Goal: Transaction & Acquisition: Purchase product/service

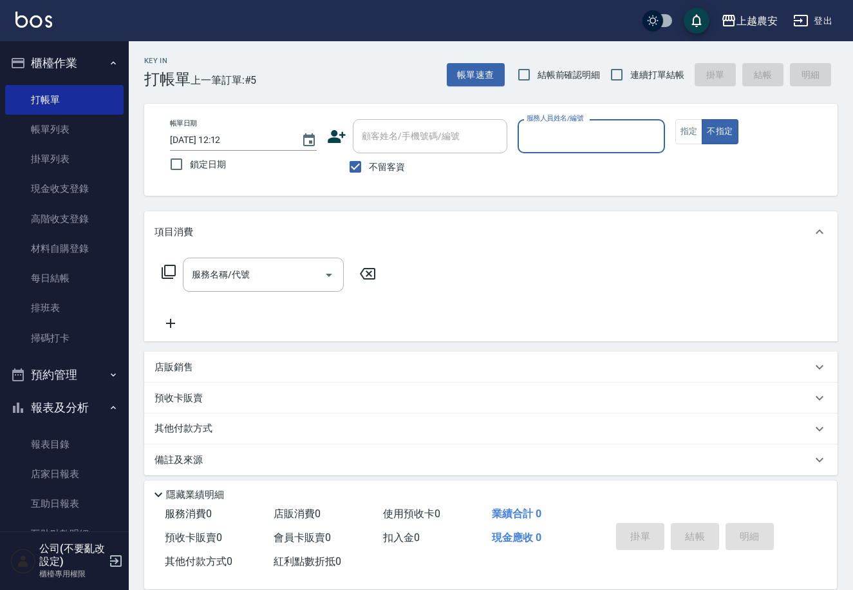
drag, startPoint x: 377, startPoint y: 169, endPoint x: 382, endPoint y: 155, distance: 15.7
click at [377, 165] on span "不留客資" at bounding box center [387, 167] width 36 height 14
click at [369, 165] on input "不留客資" at bounding box center [355, 166] width 27 height 27
checkbox input "false"
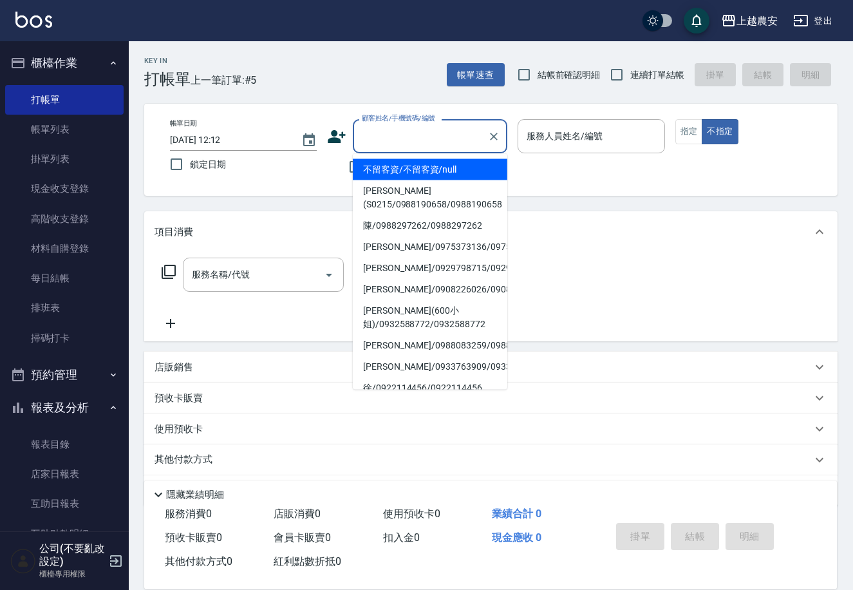
click at [395, 136] on div "顧客姓名/手機號碼/編號 顧客姓名/手機號碼/編號" at bounding box center [430, 136] width 155 height 34
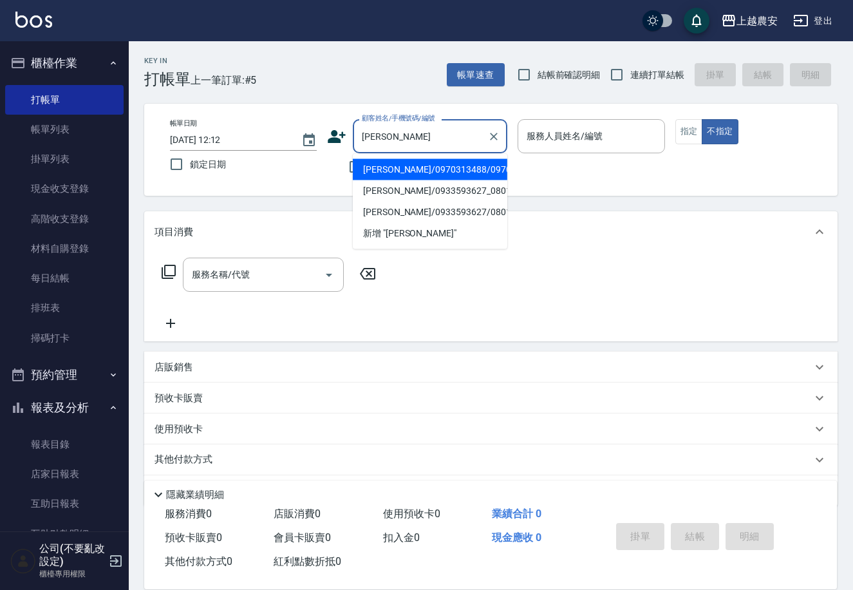
click at [445, 166] on li "[PERSON_NAME]/0970313488/0970313488" at bounding box center [430, 169] width 155 height 21
type input "[PERSON_NAME]/0970313488/0970313488"
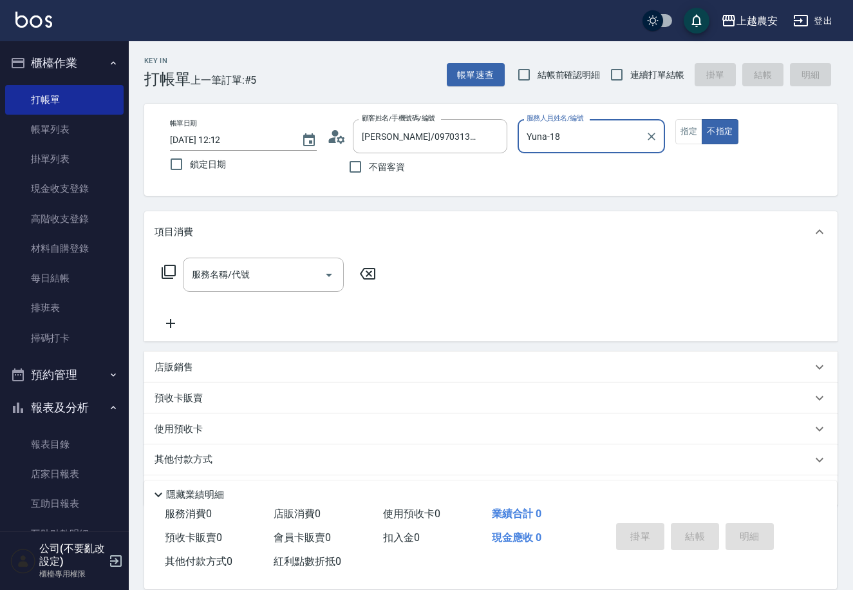
type input "Yuna-18"
click at [702, 119] on button "不指定" at bounding box center [720, 131] width 36 height 25
type button "false"
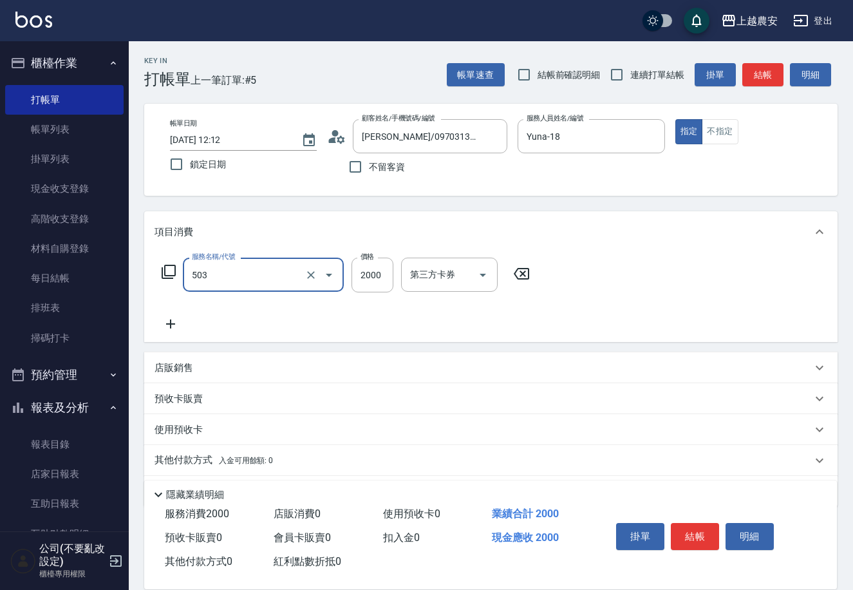
type input "染髮1500↑(503)"
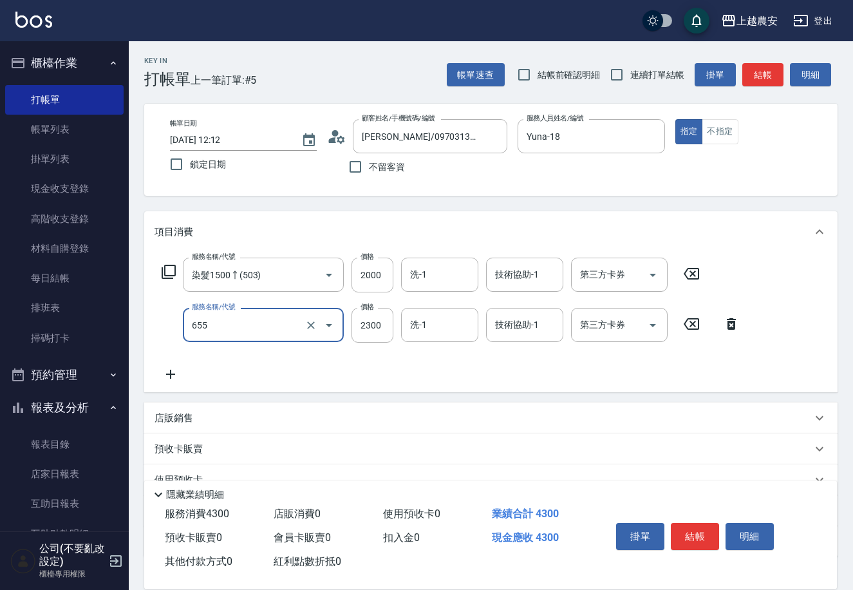
type input "結構2段式(自)(655)"
type input "1500"
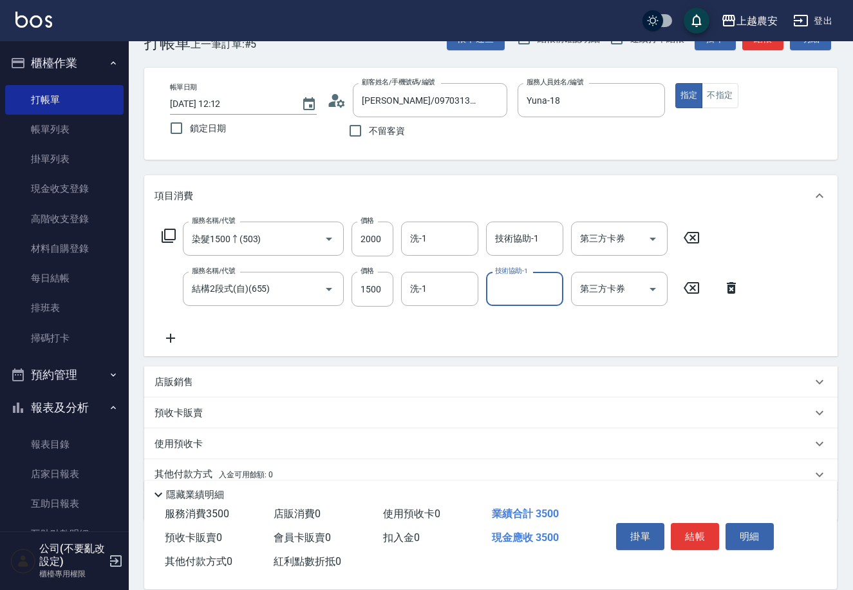
scroll to position [88, 0]
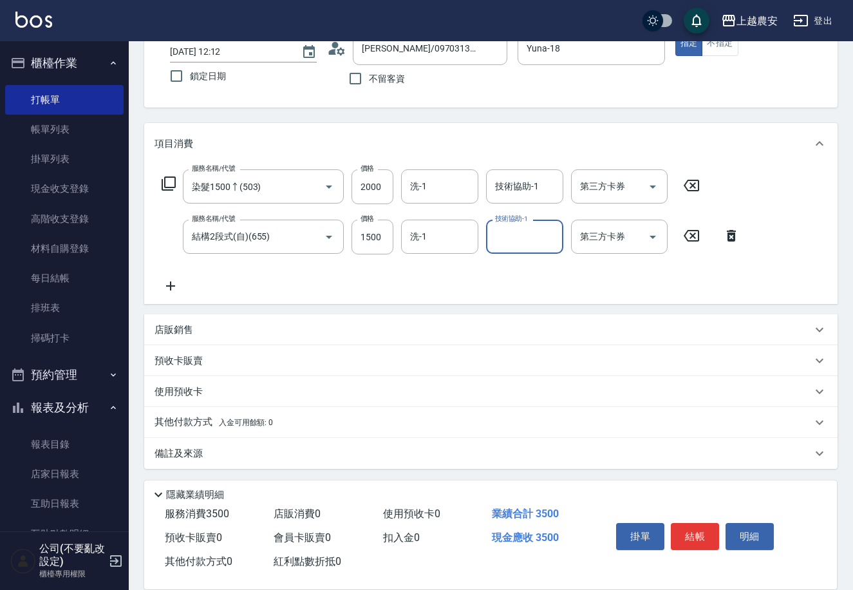
click at [200, 417] on p "其他付款方式 入金可用餘額: 0" at bounding box center [214, 422] width 119 height 14
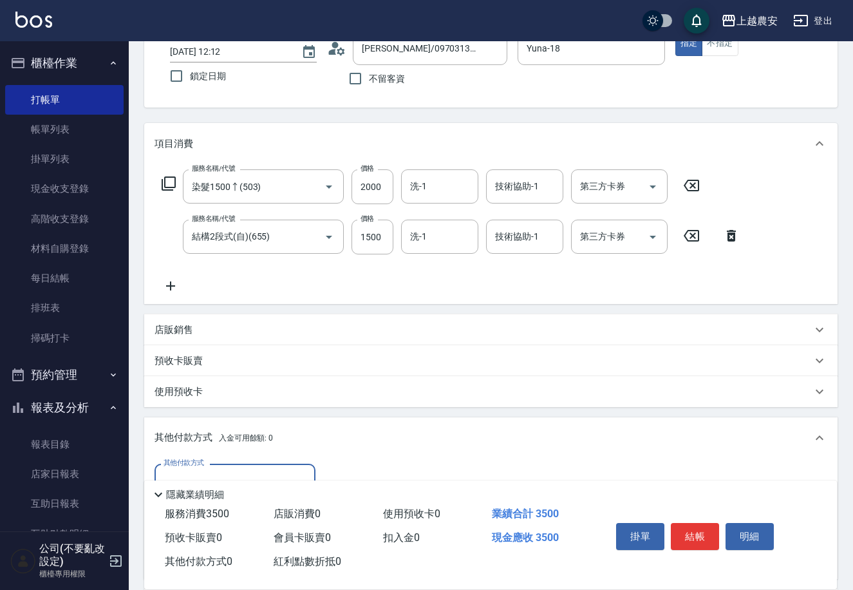
scroll to position [1, 0]
click at [252, 464] on div "其他付款方式" at bounding box center [235, 481] width 161 height 34
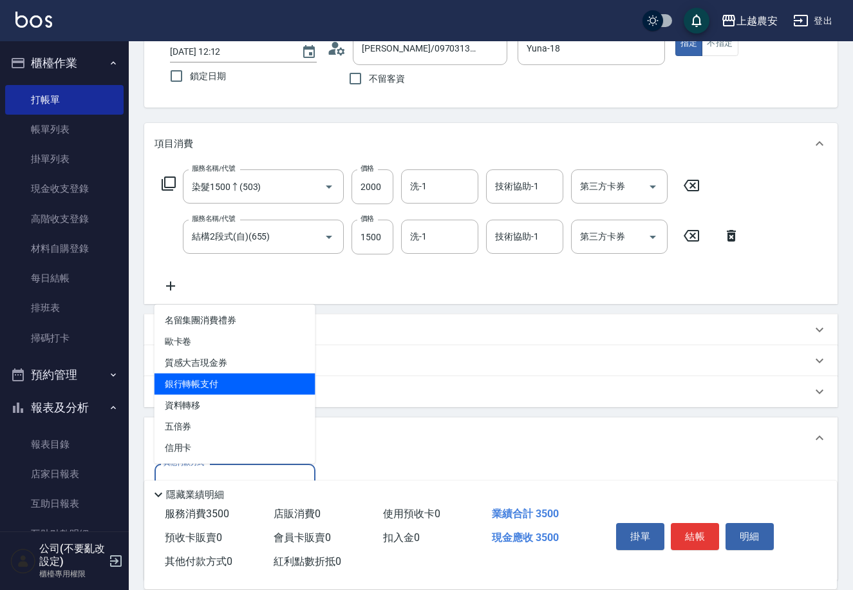
drag, startPoint x: 221, startPoint y: 386, endPoint x: 272, endPoint y: 363, distance: 56.2
click at [221, 386] on span "銀行轉帳支付" at bounding box center [235, 384] width 161 height 21
type input "銀行轉帳支付"
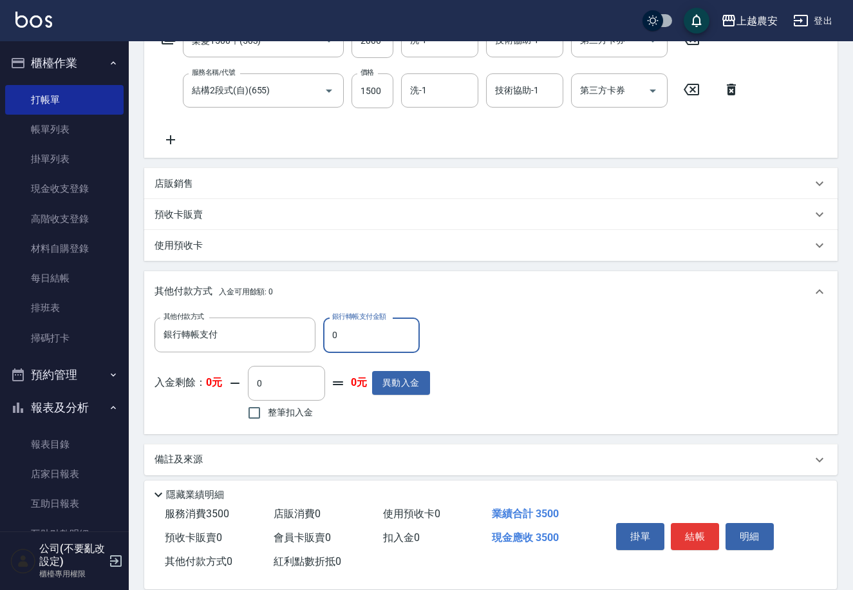
scroll to position [240, 0]
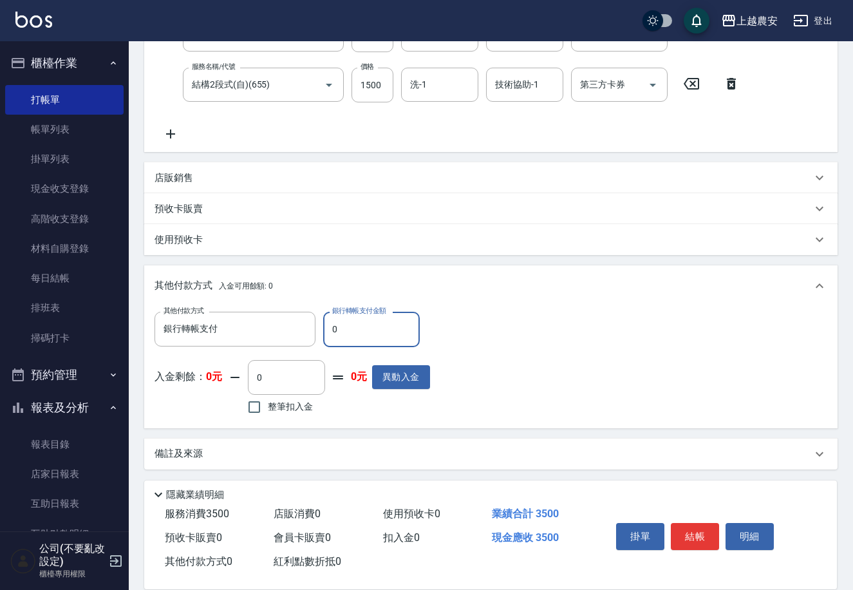
drag, startPoint x: 330, startPoint y: 330, endPoint x: 423, endPoint y: 317, distance: 93.1
click at [410, 314] on input "0" at bounding box center [371, 329] width 97 height 35
type input "3500"
click at [684, 535] on button "結帳" at bounding box center [695, 536] width 48 height 27
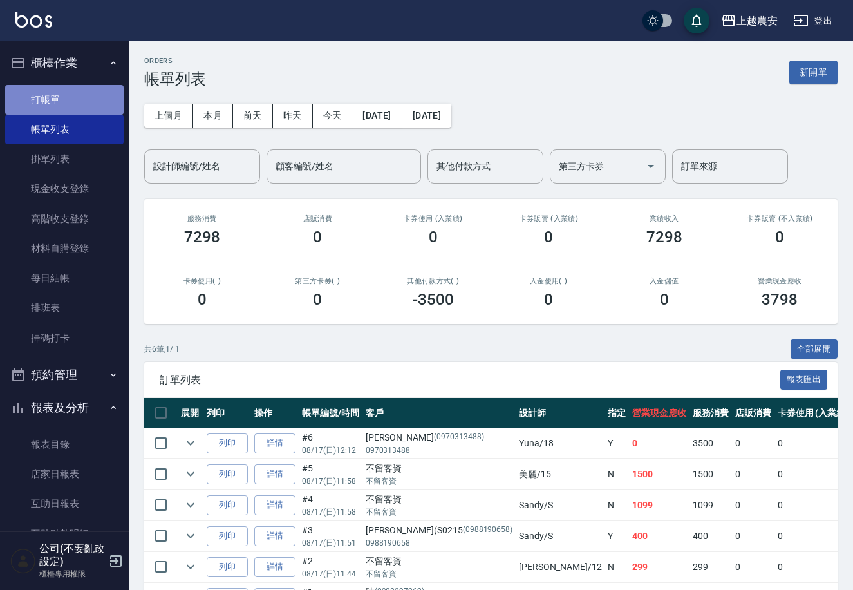
drag, startPoint x: 77, startPoint y: 108, endPoint x: 77, endPoint y: 100, distance: 7.7
click at [77, 107] on link "打帳單" at bounding box center [64, 100] width 119 height 30
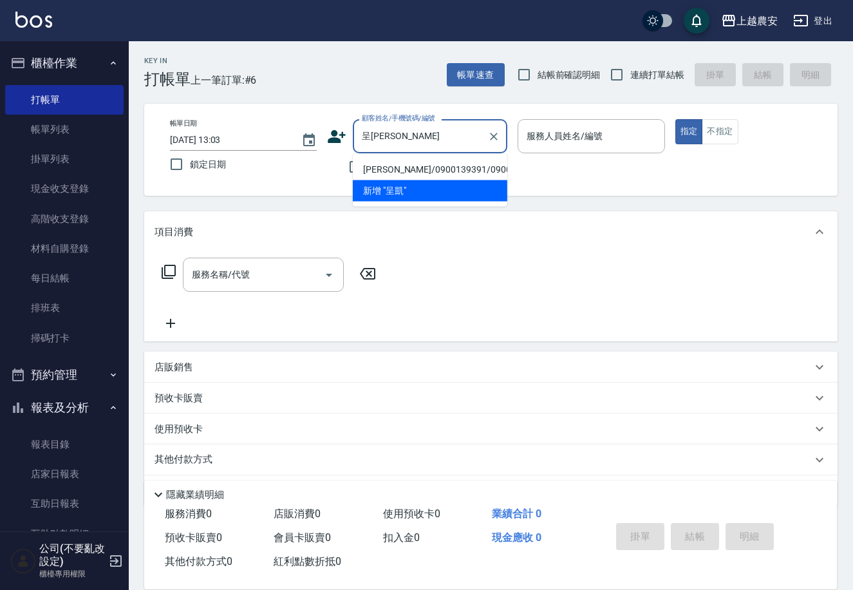
type input "[PERSON_NAME]/0900139391/0900139391"
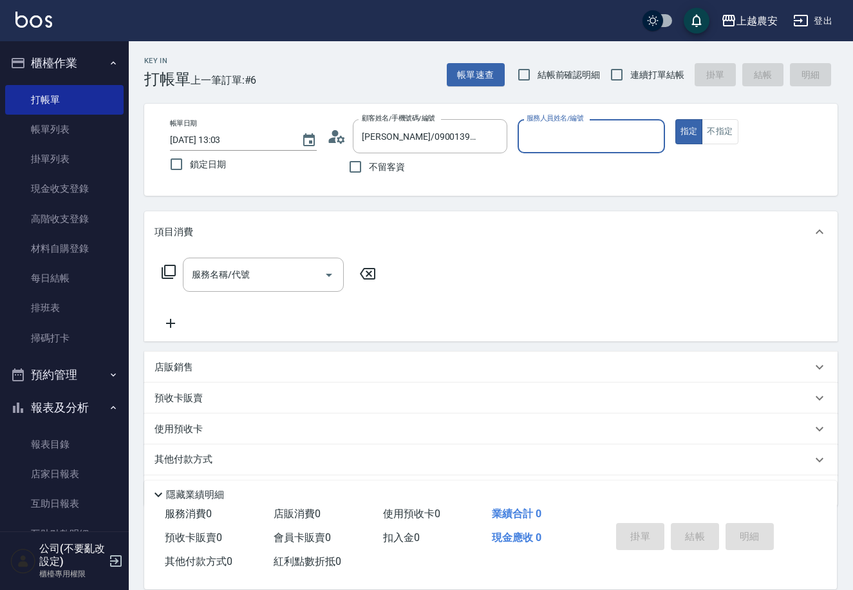
type input "Nana-13"
click at [676, 119] on button "指定" at bounding box center [690, 131] width 28 height 25
type button "true"
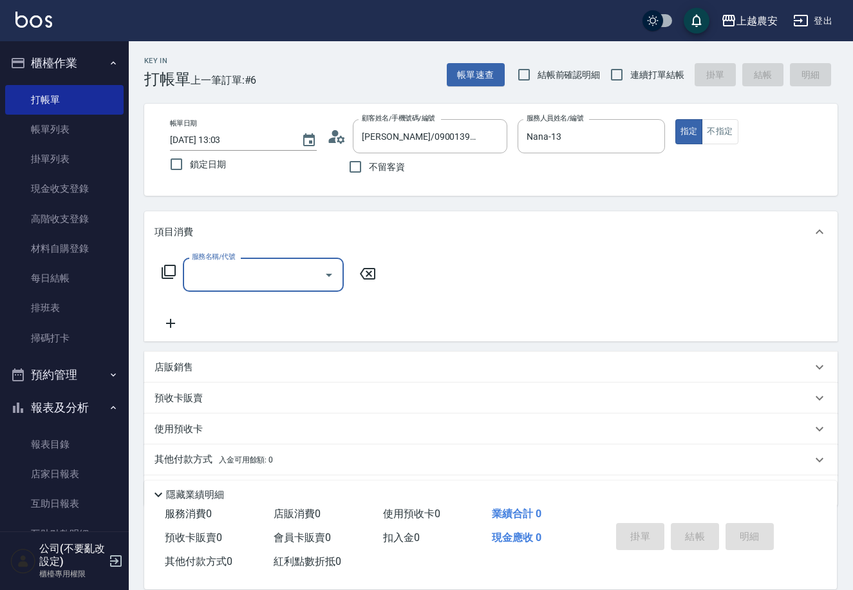
click at [164, 273] on icon at bounding box center [169, 272] width 14 height 14
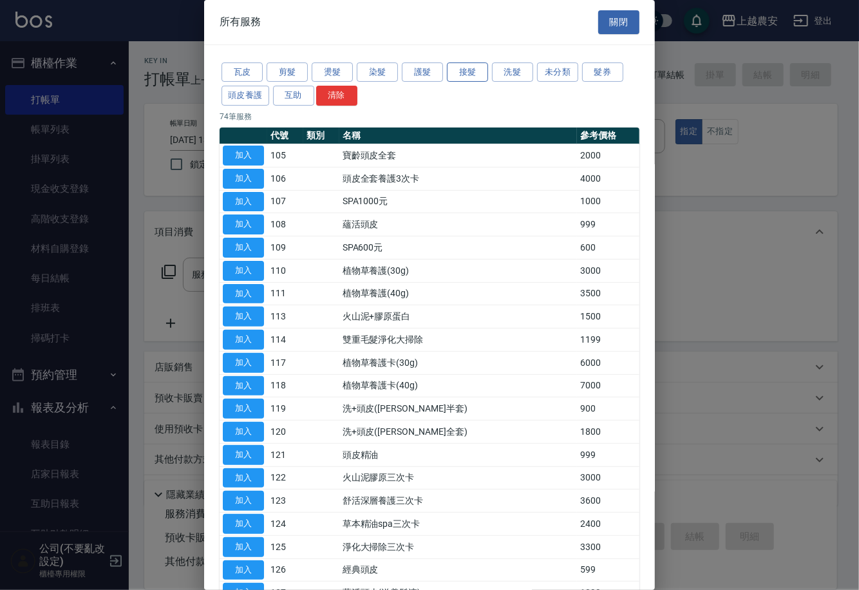
click at [452, 74] on button "接髮" at bounding box center [467, 72] width 41 height 20
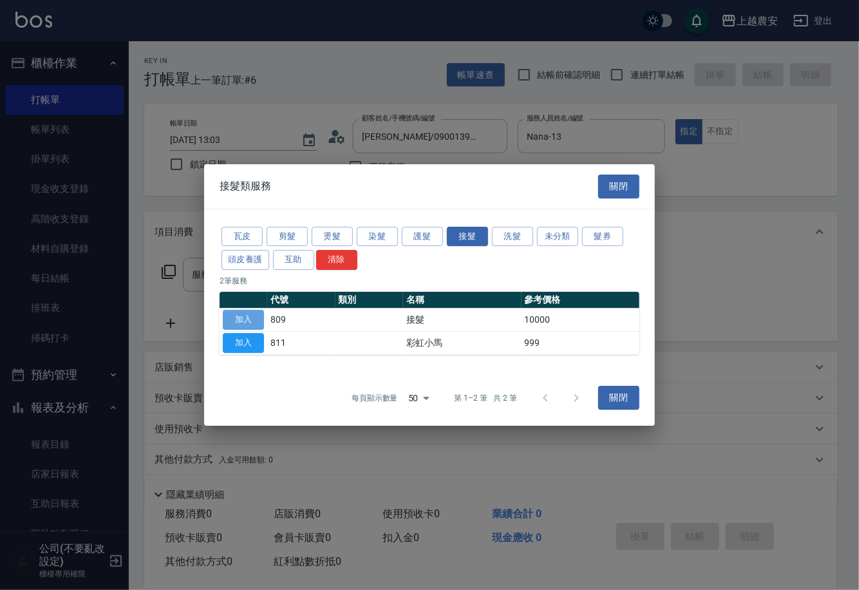
click at [243, 312] on button "加入" at bounding box center [243, 320] width 41 height 20
type input "接髮(809)"
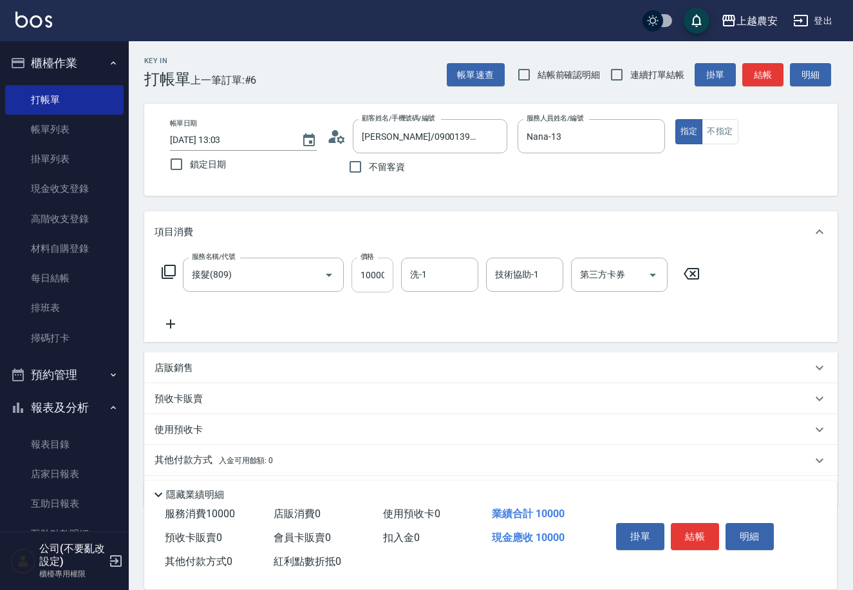
click at [379, 271] on input "10000" at bounding box center [373, 275] width 42 height 35
type input "2600"
type input "大巫-35"
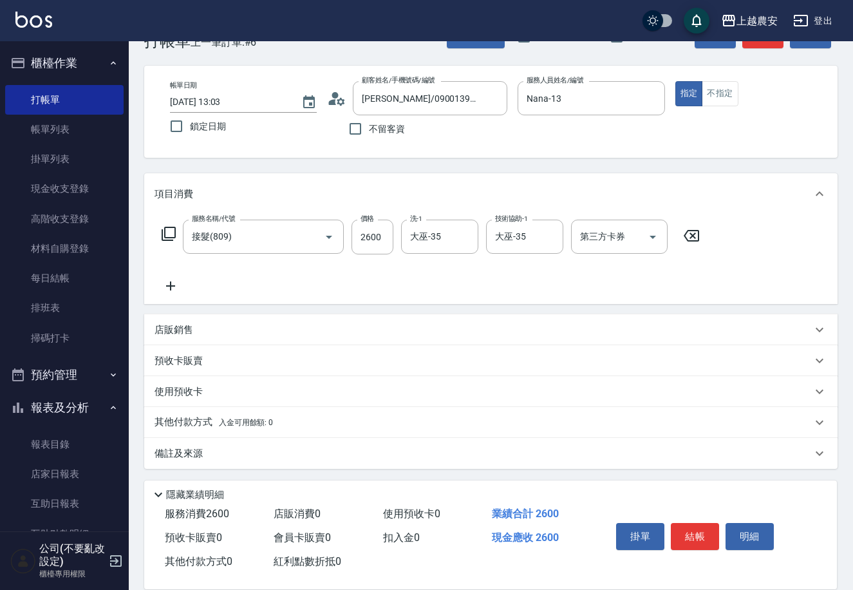
click at [202, 319] on div "店販銷售" at bounding box center [491, 329] width 694 height 31
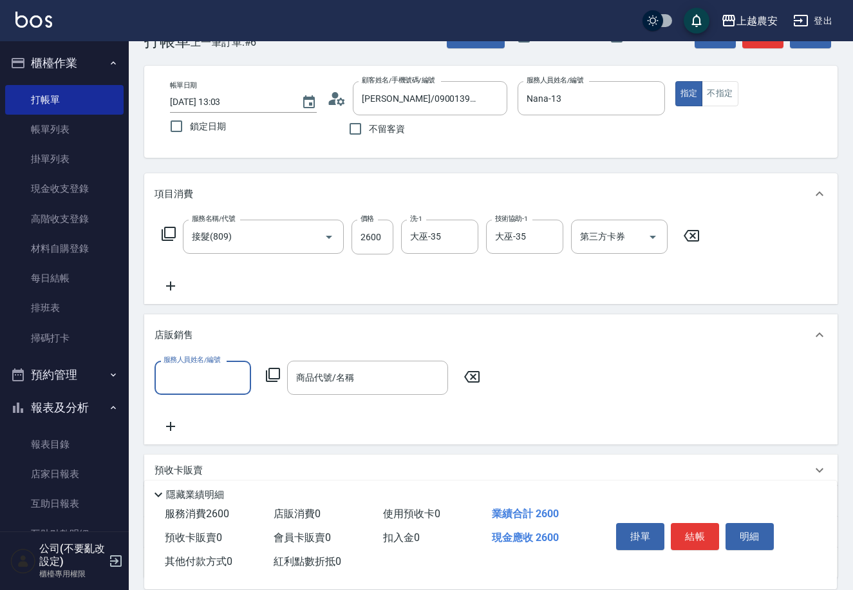
scroll to position [1, 0]
type input "Nana-13"
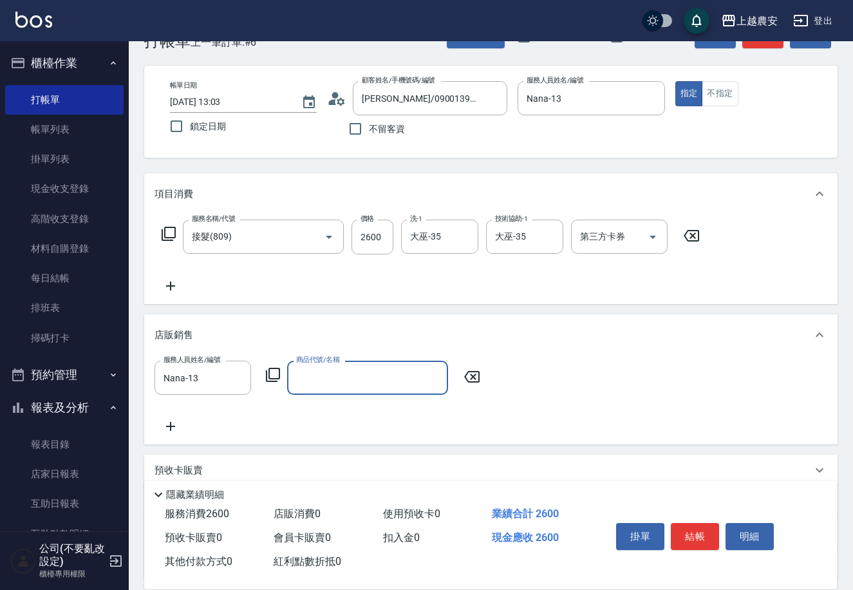
type input "3"
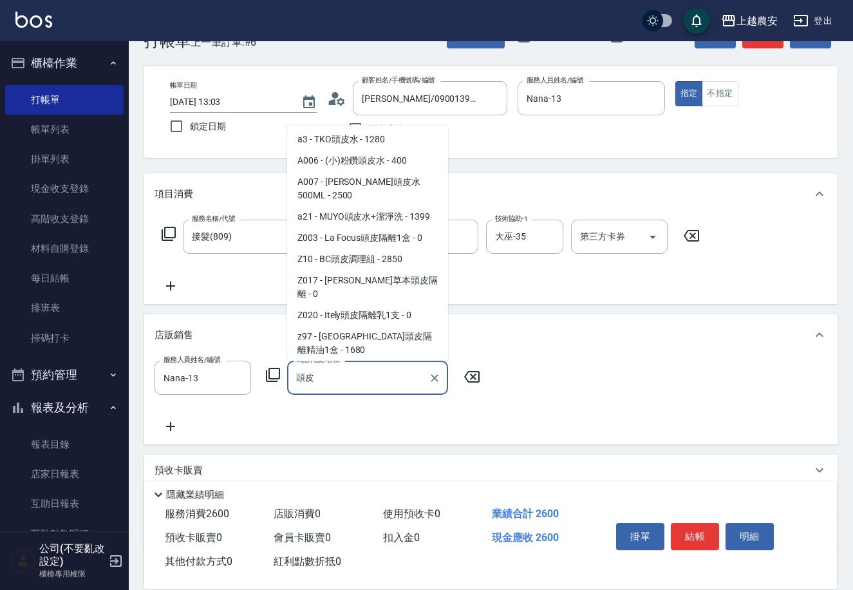
scroll to position [127, 0]
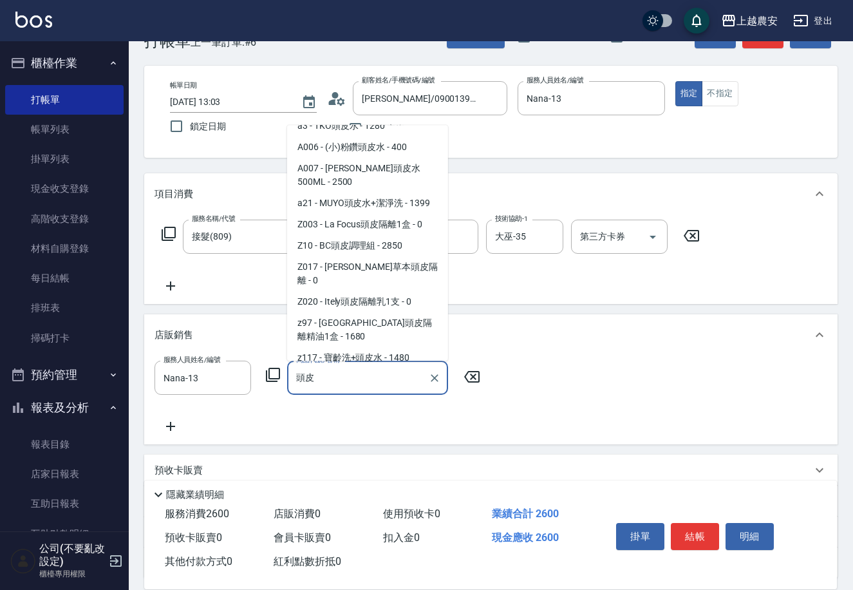
type input "頭"
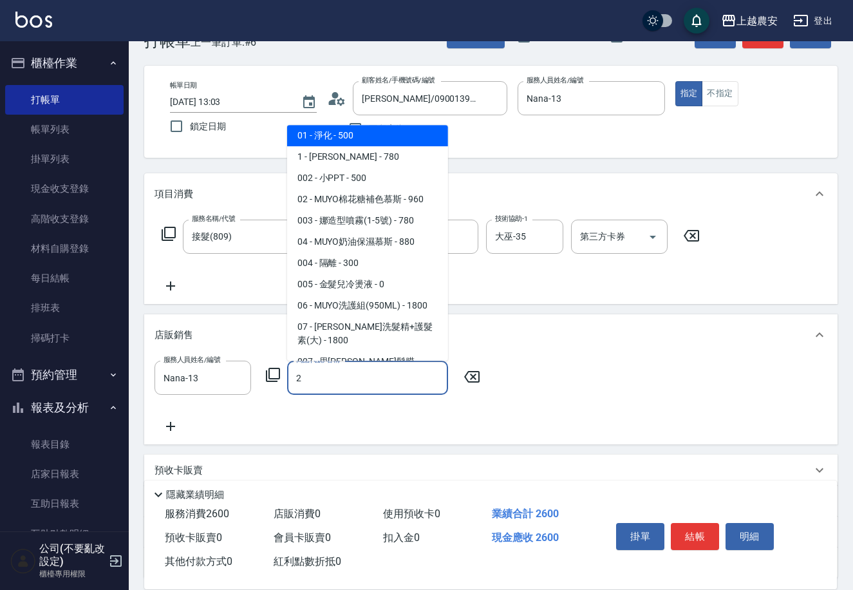
scroll to position [0, 0]
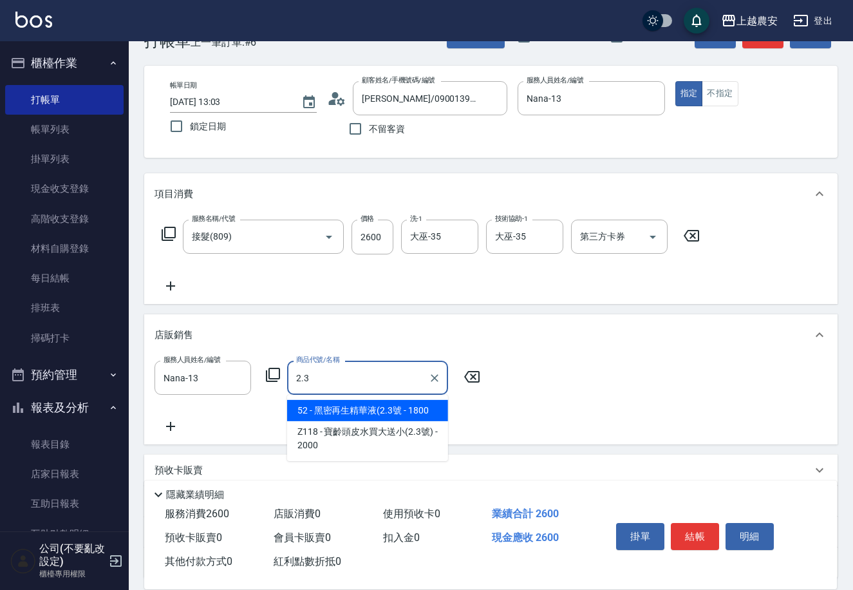
click at [346, 407] on span "52 - 黑密再生精華液(2.3號 - 1800" at bounding box center [367, 410] width 161 height 21
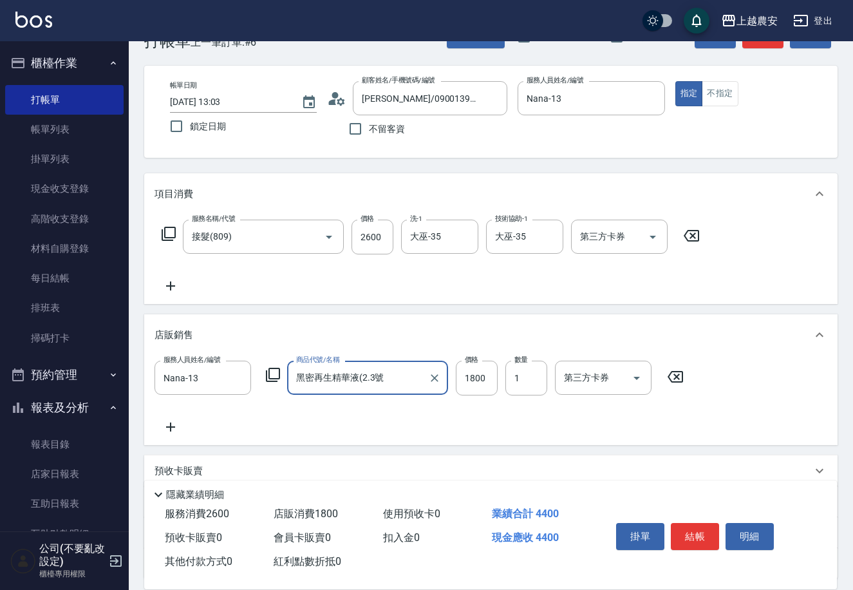
scroll to position [148, 0]
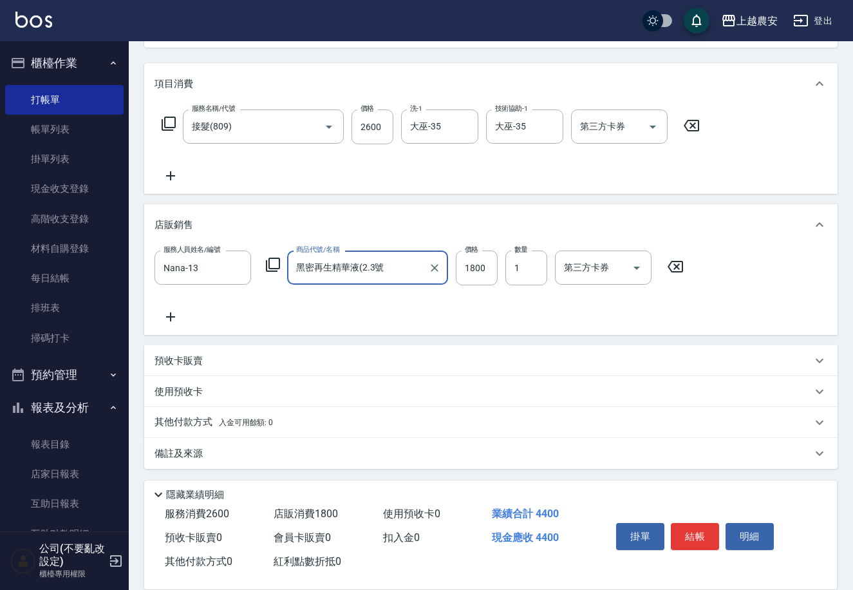
type input "黑密再生精華液(2.3號"
click at [205, 414] on div "其他付款方式 入金可用餘額: 0" at bounding box center [491, 422] width 694 height 31
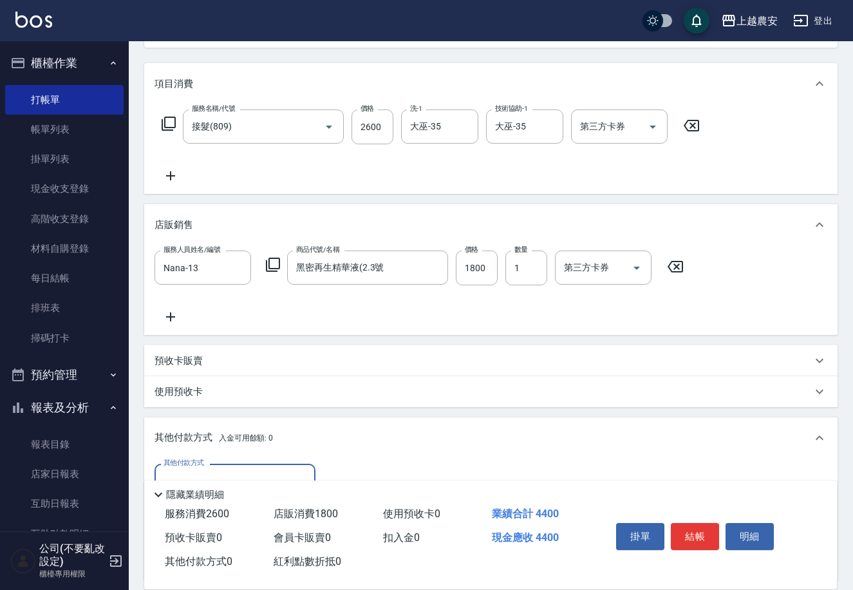
scroll to position [287, 0]
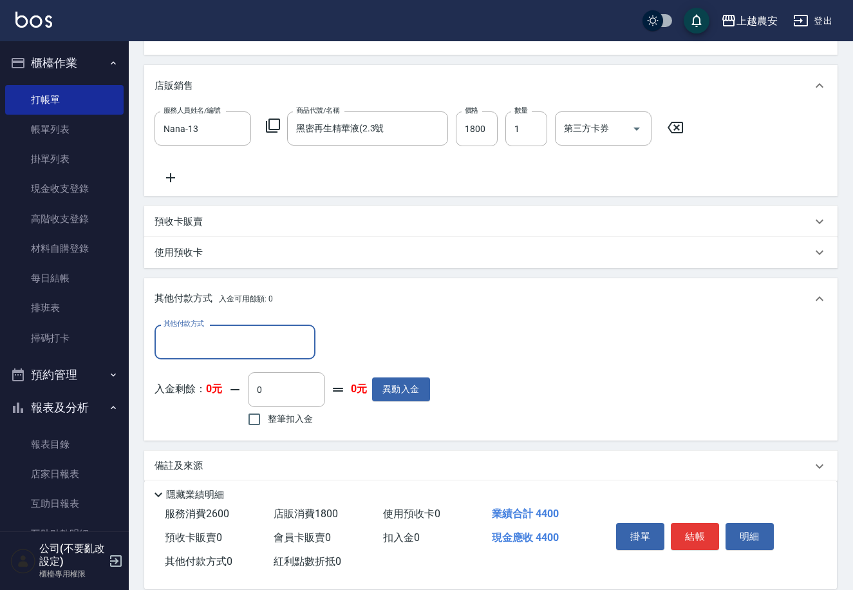
click at [258, 334] on input "其他付款方式" at bounding box center [234, 341] width 149 height 23
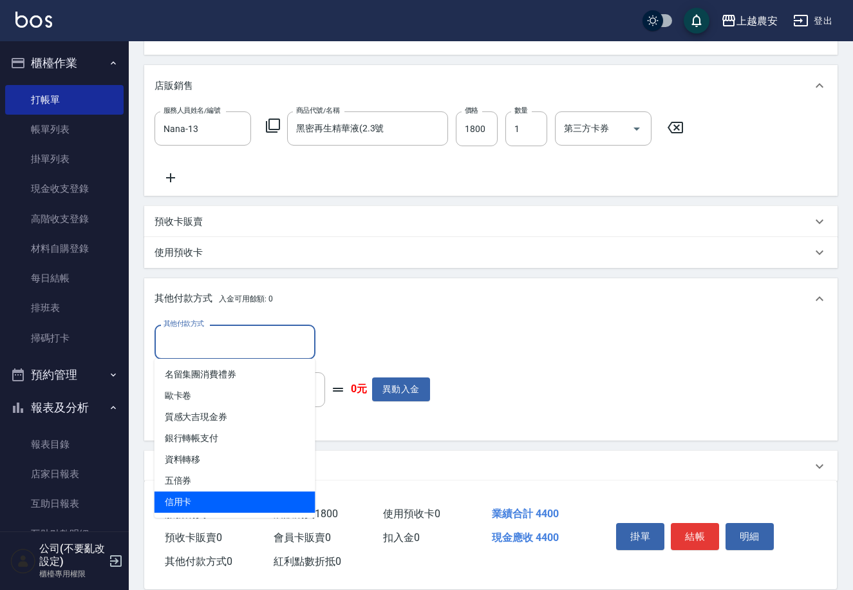
click at [191, 503] on span "信用卡" at bounding box center [235, 501] width 161 height 21
type input "信用卡"
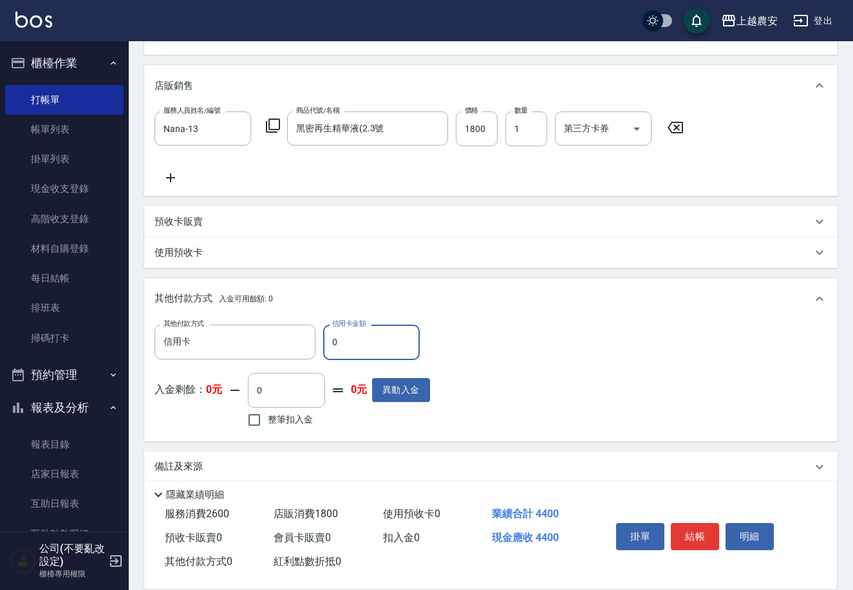
drag, startPoint x: 332, startPoint y: 339, endPoint x: 386, endPoint y: 329, distance: 55.7
click at [371, 332] on input "0" at bounding box center [371, 342] width 97 height 35
type input "4400"
click at [695, 535] on button "結帳" at bounding box center [695, 536] width 48 height 27
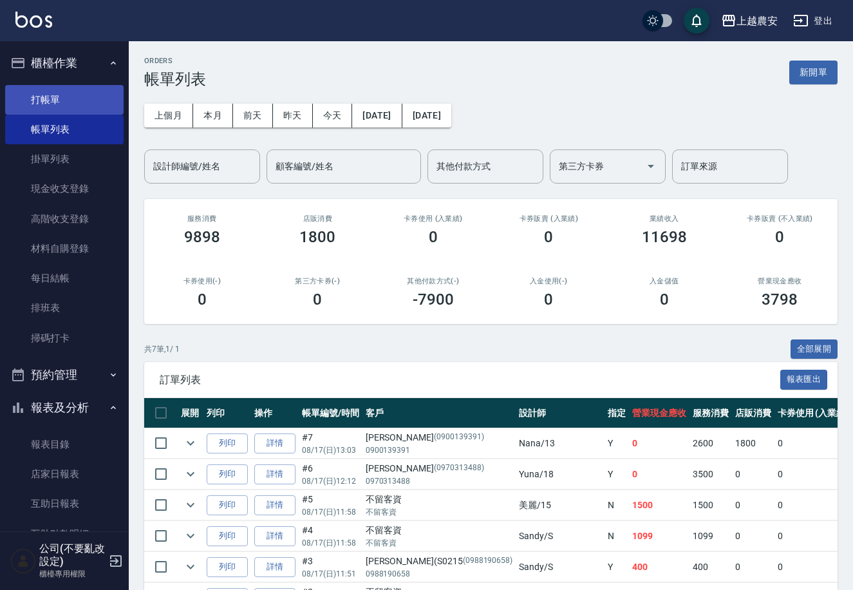
click at [39, 95] on link "打帳單" at bounding box center [64, 100] width 119 height 30
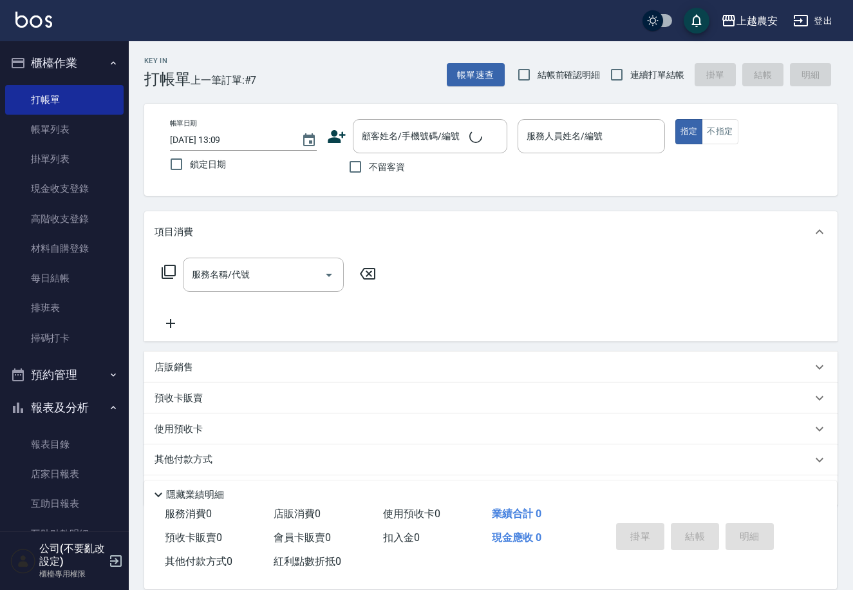
click at [339, 137] on icon at bounding box center [336, 136] width 19 height 19
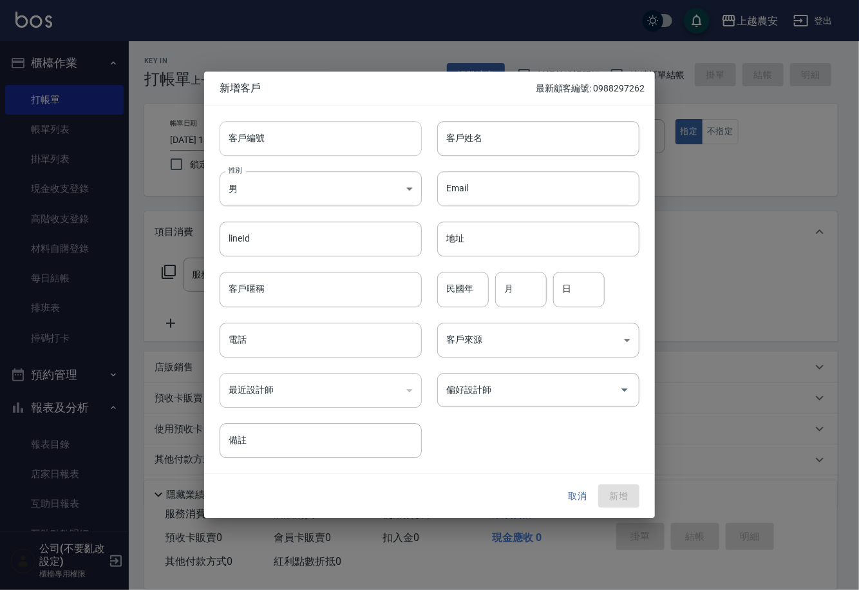
click at [339, 134] on input "客戶編號" at bounding box center [321, 138] width 202 height 35
drag, startPoint x: 225, startPoint y: 138, endPoint x: 407, endPoint y: 138, distance: 181.6
click at [407, 138] on div "0970549918 ​ 客戶編號" at bounding box center [321, 138] width 202 height 35
type input "0970549918"
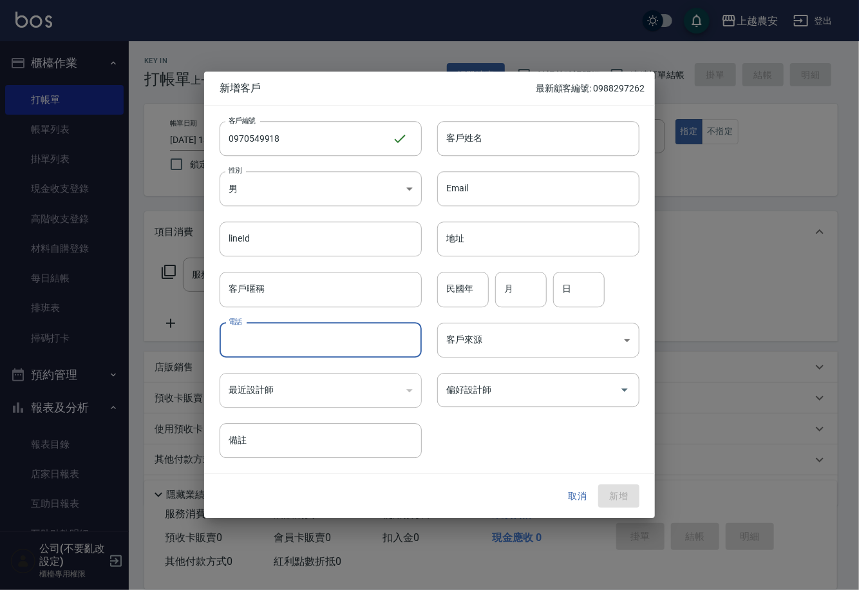
paste input "0970549918"
type input "0970549918"
click at [318, 189] on body "上越農安 登出 櫃檯作業 打帳單 帳單列表 掛單列表 現金收支登錄 高階收支登錄 材料自購登錄 每日結帳 排班表 掃碼打卡 預約管理 預約管理 單日預約紀錄 …" at bounding box center [429, 314] width 859 height 628
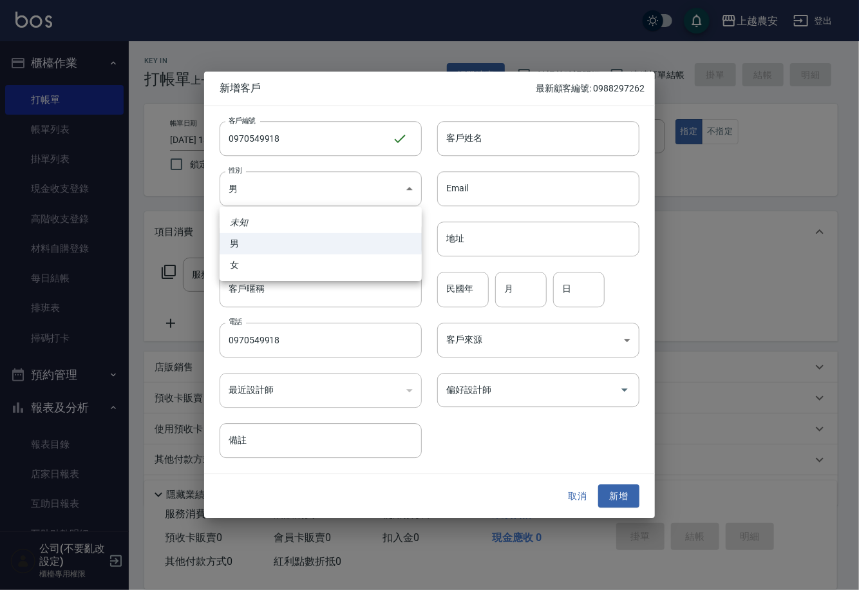
drag, startPoint x: 301, startPoint y: 267, endPoint x: 423, endPoint y: 219, distance: 131.3
click at [301, 266] on li "女" at bounding box center [321, 264] width 202 height 21
type input "[DEMOGRAPHIC_DATA]"
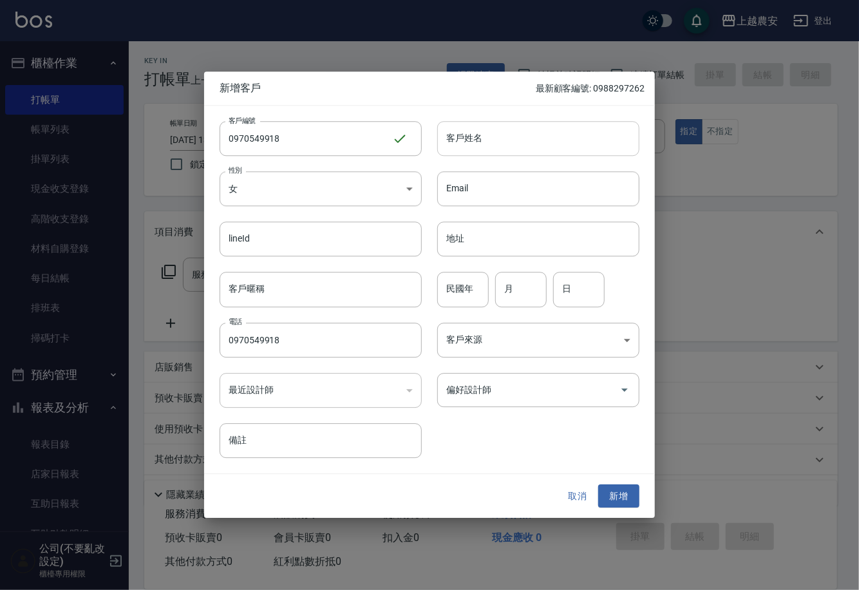
click at [481, 138] on input "客戶姓名" at bounding box center [538, 138] width 202 height 35
type input "[PERSON_NAME]"
click at [615, 493] on button "新增" at bounding box center [618, 496] width 41 height 24
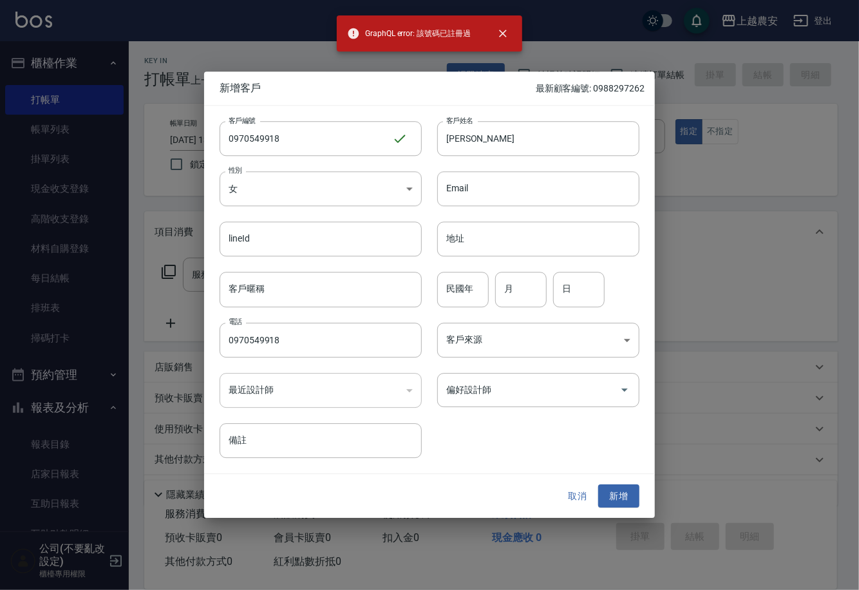
click at [574, 495] on button "取消" at bounding box center [577, 496] width 41 height 24
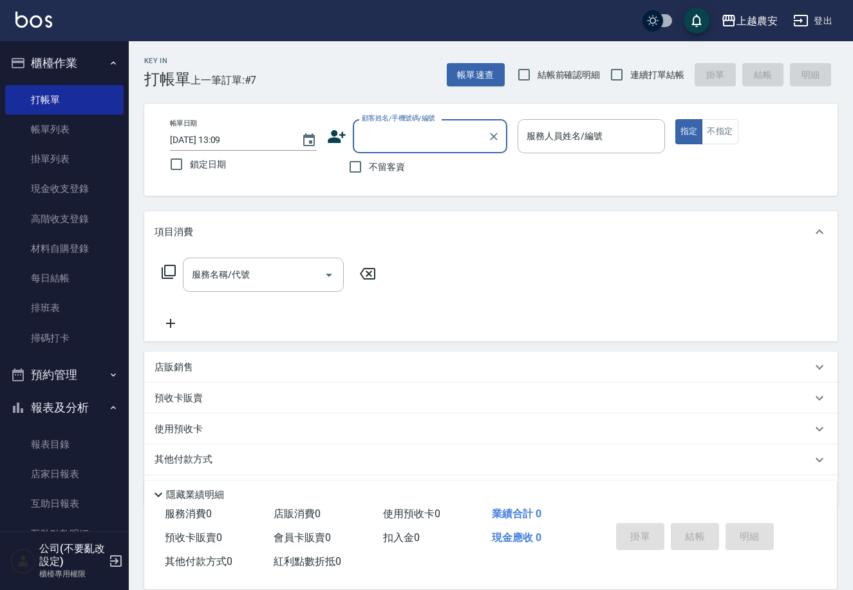
drag, startPoint x: 420, startPoint y: 138, endPoint x: 368, endPoint y: 130, distance: 52.1
paste input "0970549918"
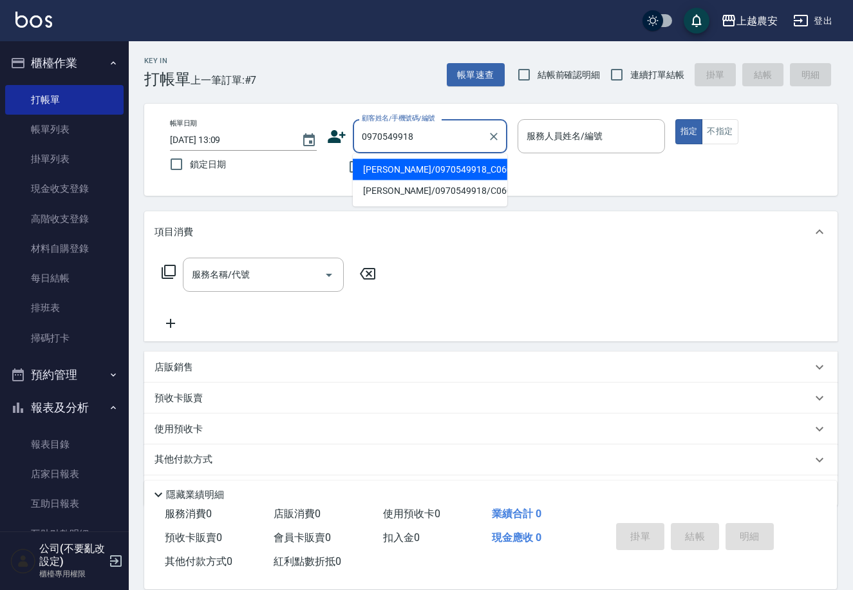
type input "[PERSON_NAME]/0970549918_C0608_[PERSON_NAME]/C0608"
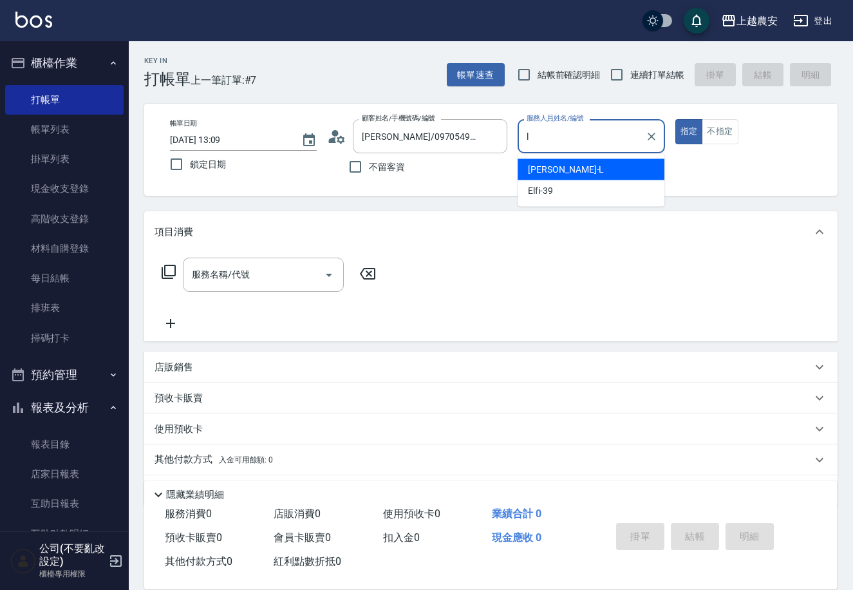
type input "[PERSON_NAME]"
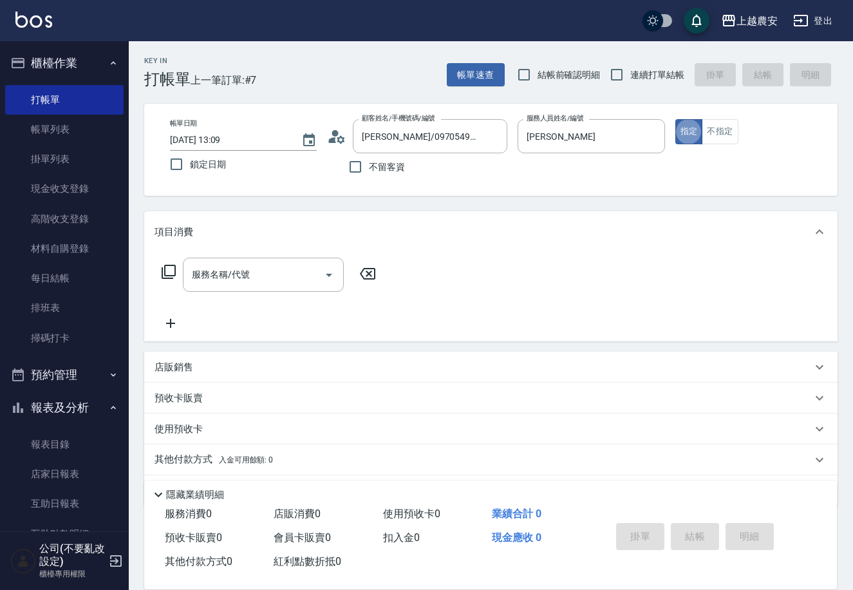
type button "true"
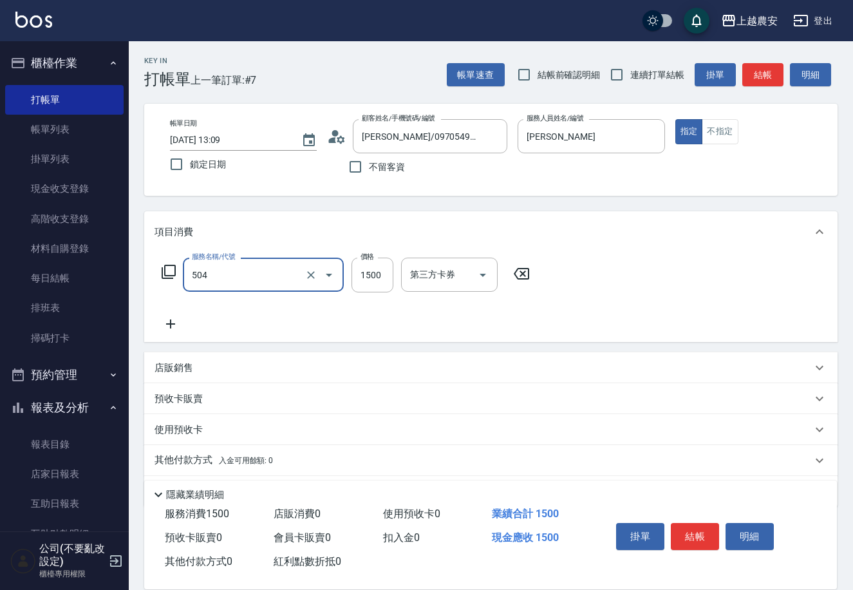
type input "染髮1500↓(504)"
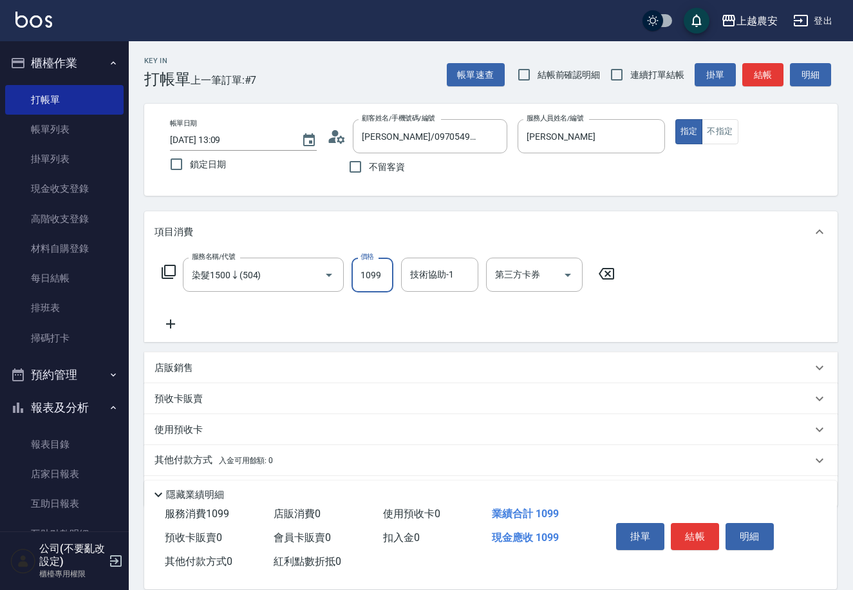
type input "1099"
type input "大巫-35"
drag, startPoint x: 691, startPoint y: 528, endPoint x: 682, endPoint y: 528, distance: 9.0
click at [689, 528] on button "結帳" at bounding box center [695, 536] width 48 height 27
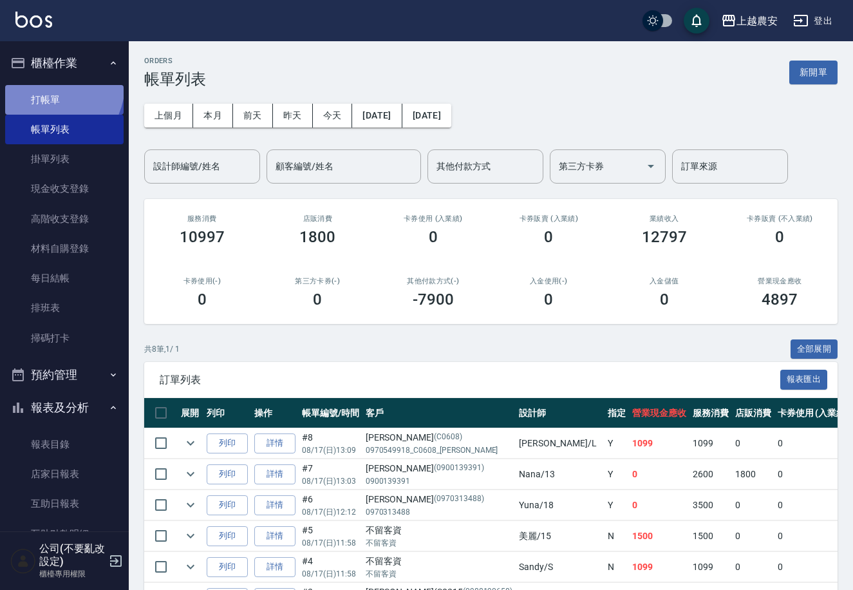
click at [46, 85] on link "打帳單" at bounding box center [64, 100] width 119 height 30
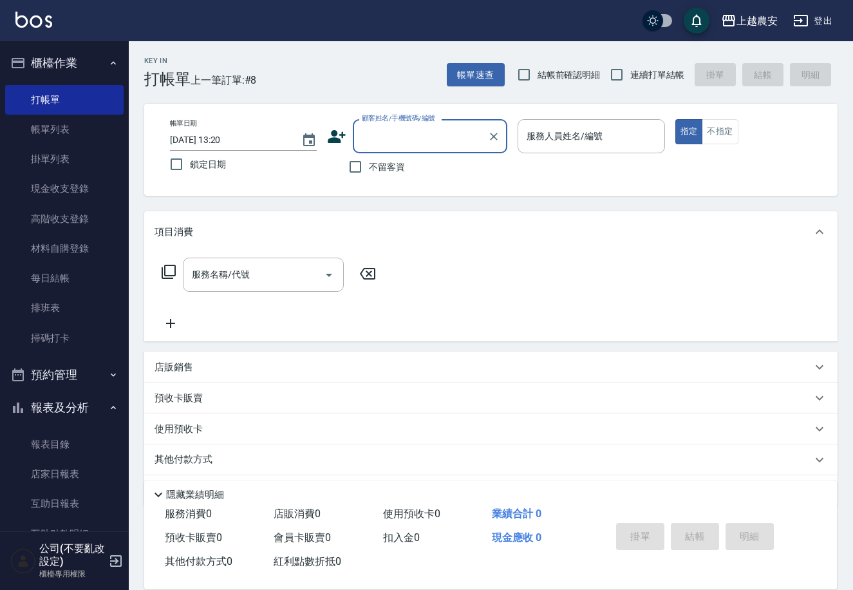
click at [338, 140] on icon at bounding box center [337, 136] width 18 height 13
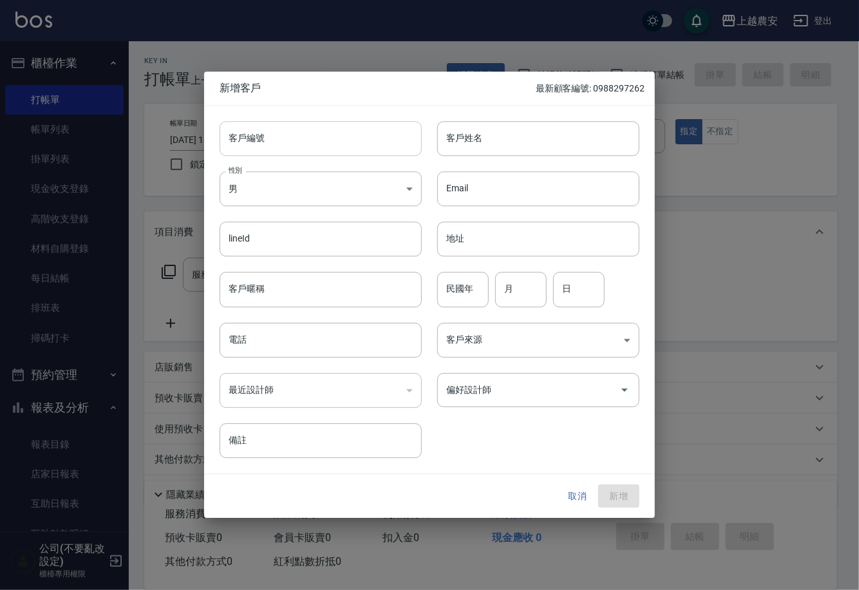
click at [336, 136] on input "客戶編號" at bounding box center [321, 138] width 202 height 35
drag, startPoint x: 239, startPoint y: 137, endPoint x: 415, endPoint y: 140, distance: 176.5
click at [415, 139] on div "0989072180 ​ 客戶編號" at bounding box center [321, 138] width 202 height 35
type input "0989072180"
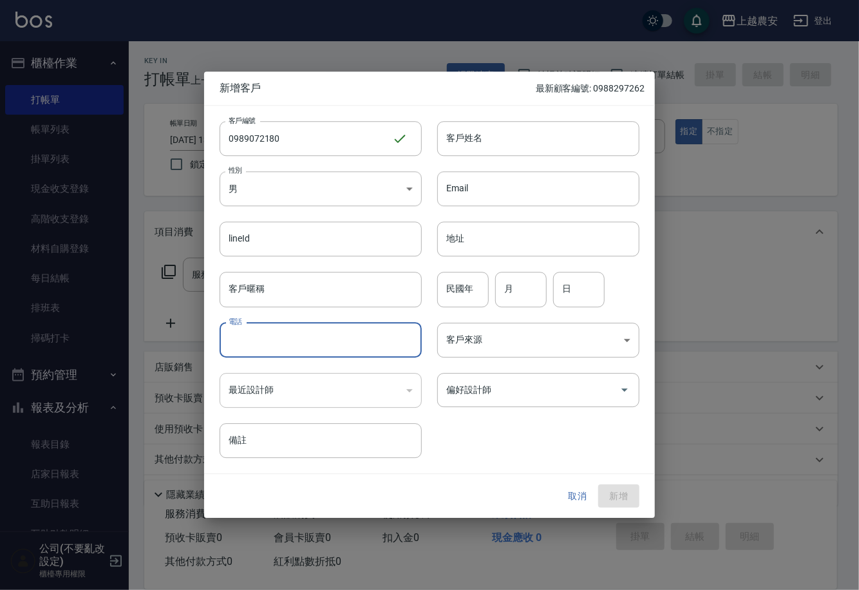
paste input "0989072180"
type input "0989072180"
click at [513, 126] on input "客戶姓名" at bounding box center [538, 138] width 202 height 35
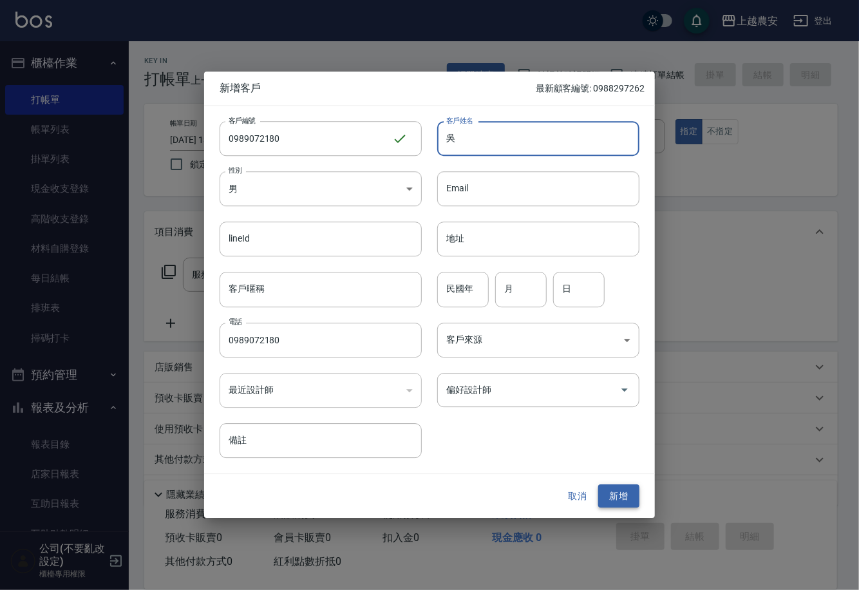
type input "吳"
click at [627, 491] on button "新增" at bounding box center [618, 496] width 41 height 24
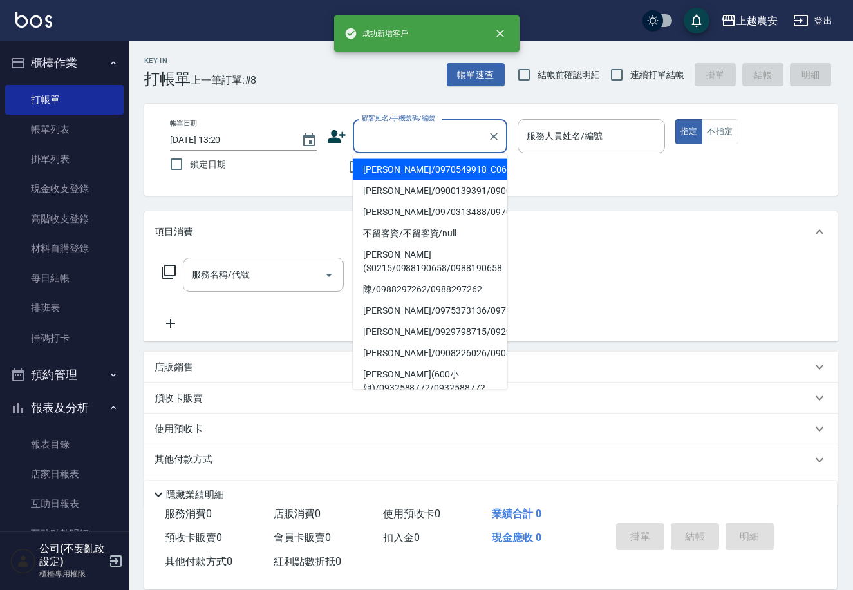
paste input "0989072180"
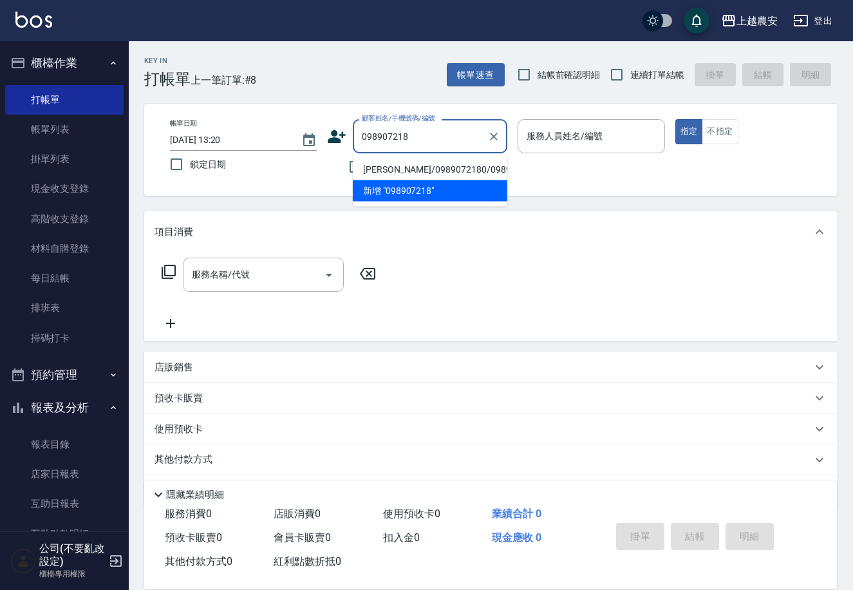
type input "[PERSON_NAME]/0989072180/0989072180"
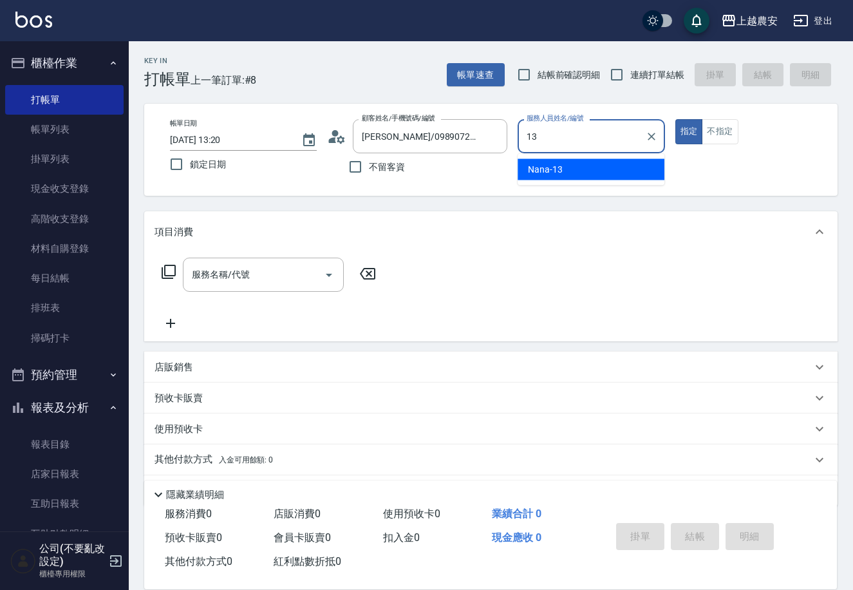
type input "Nana-13"
type button "true"
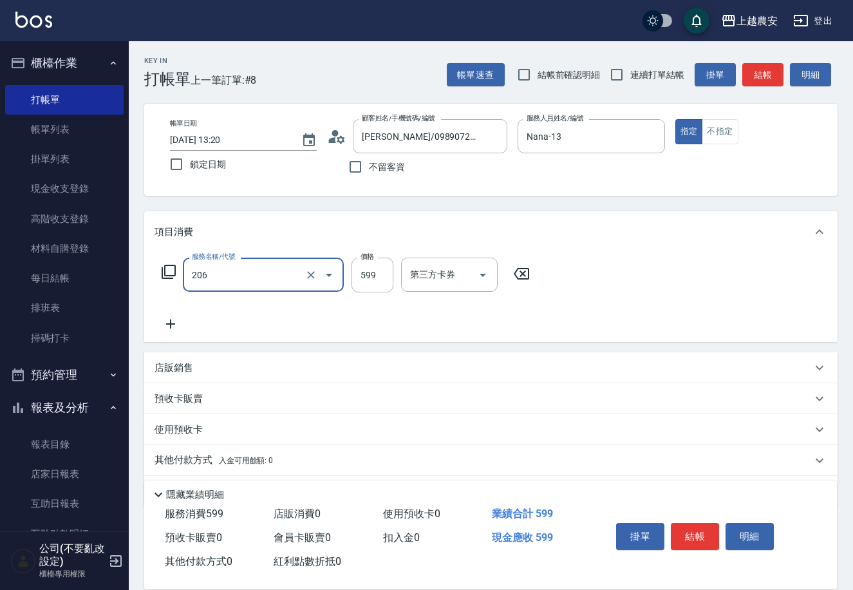
type input "洗+剪(206)"
type input "800"
click at [452, 279] on input "洗-1" at bounding box center [440, 274] width 66 height 23
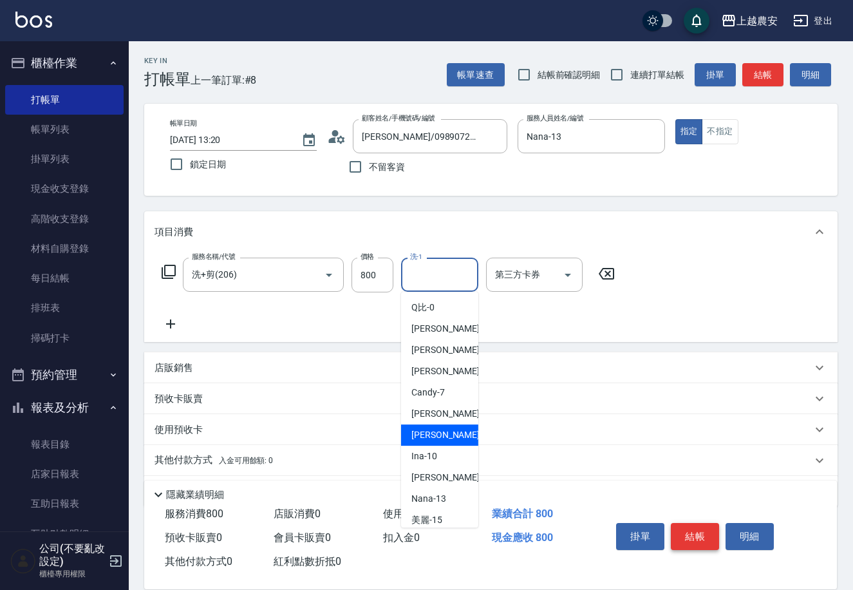
click at [678, 529] on button "結帳" at bounding box center [695, 536] width 48 height 27
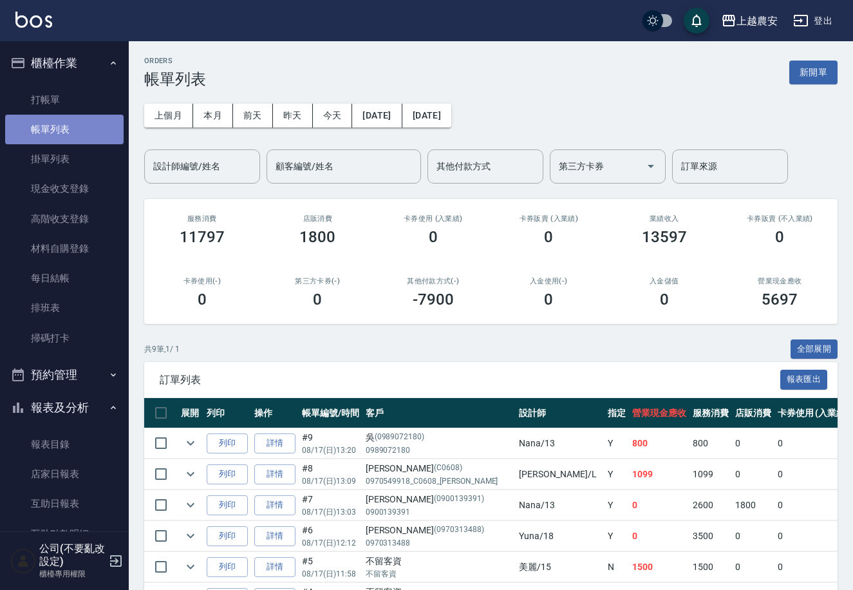
click at [79, 117] on link "帳單列表" at bounding box center [64, 130] width 119 height 30
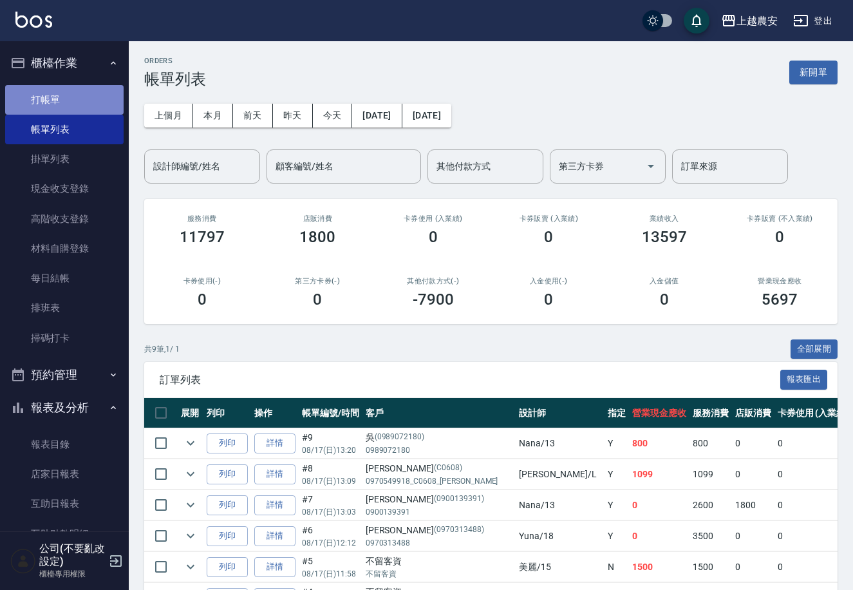
click at [70, 111] on link "打帳單" at bounding box center [64, 100] width 119 height 30
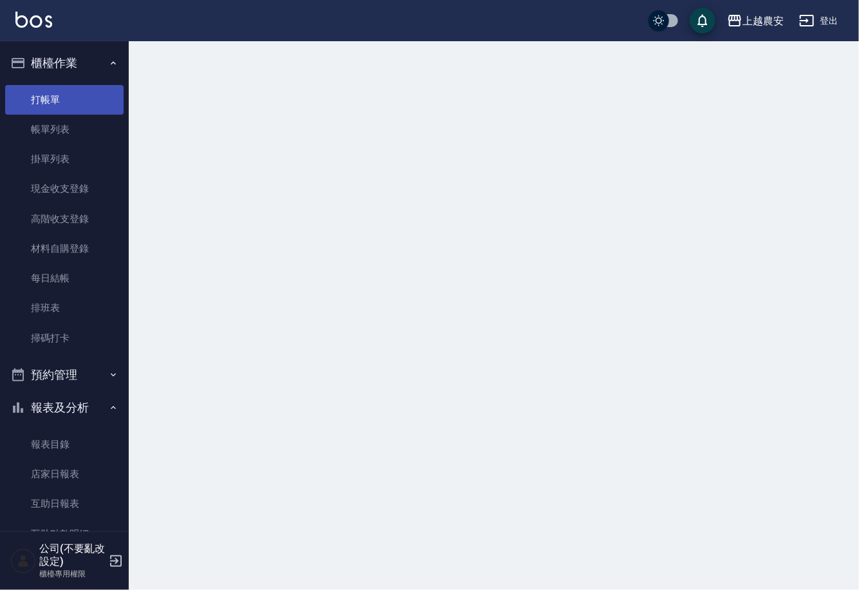
click at [79, 97] on link "打帳單" at bounding box center [64, 100] width 119 height 30
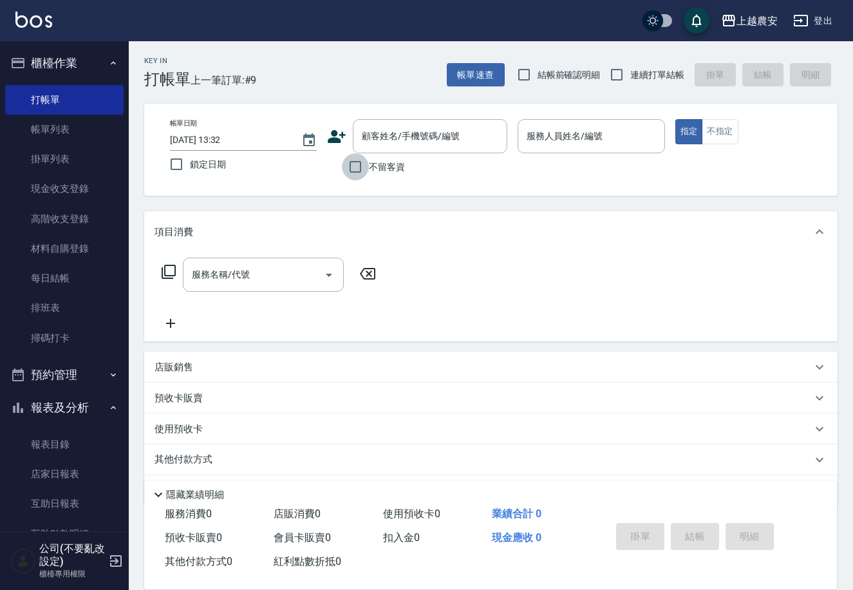
click at [363, 171] on input "不留客資" at bounding box center [355, 166] width 27 height 27
checkbox input "true"
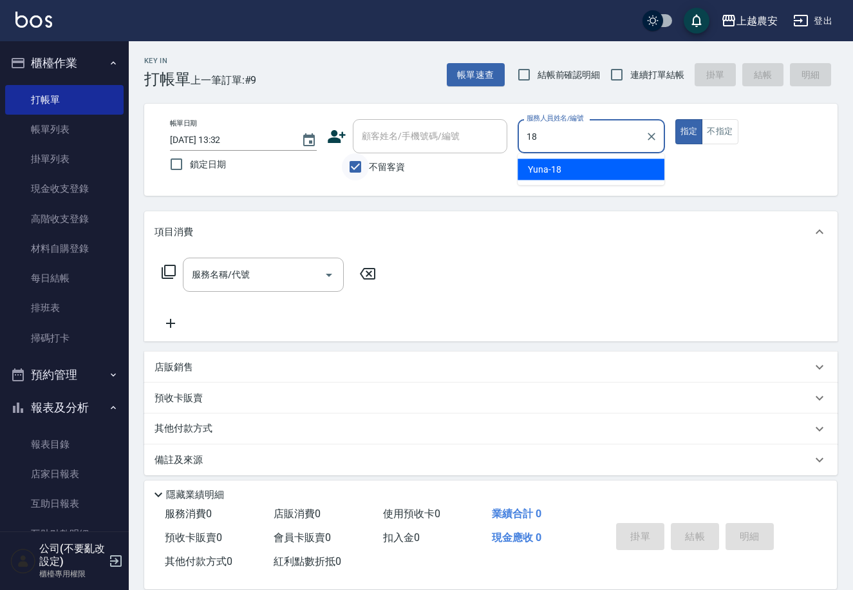
type input "Yuna-18"
type button "true"
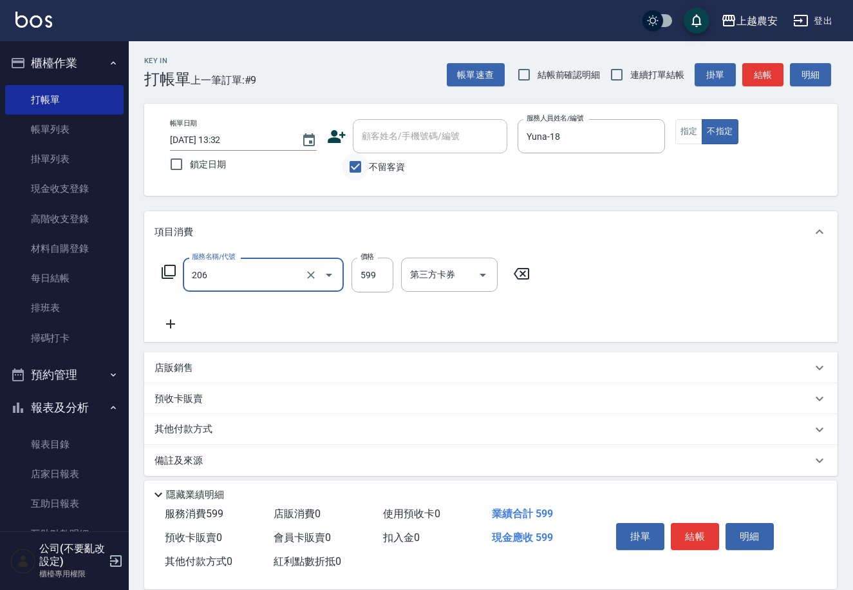
type input "洗+剪(206)"
click at [700, 532] on button "結帳" at bounding box center [695, 536] width 48 height 27
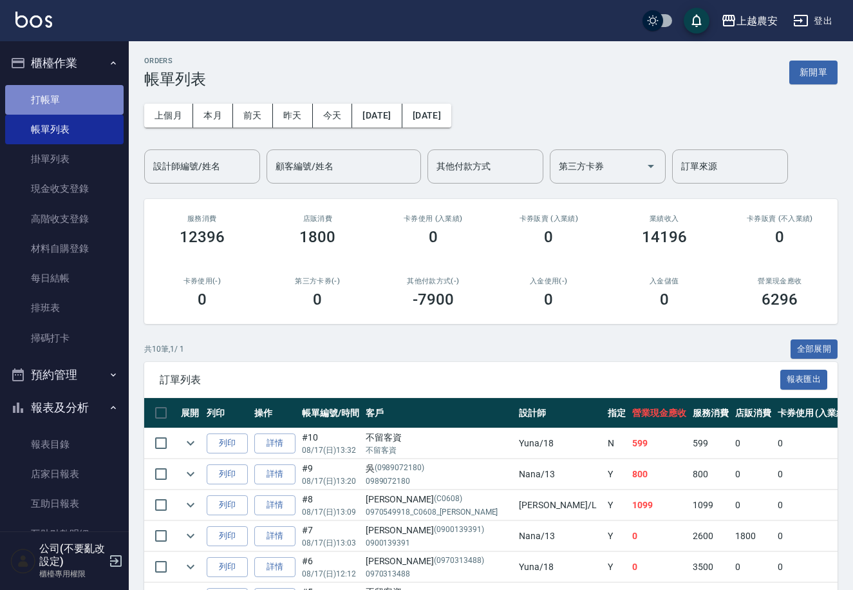
click at [82, 88] on link "打帳單" at bounding box center [64, 100] width 119 height 30
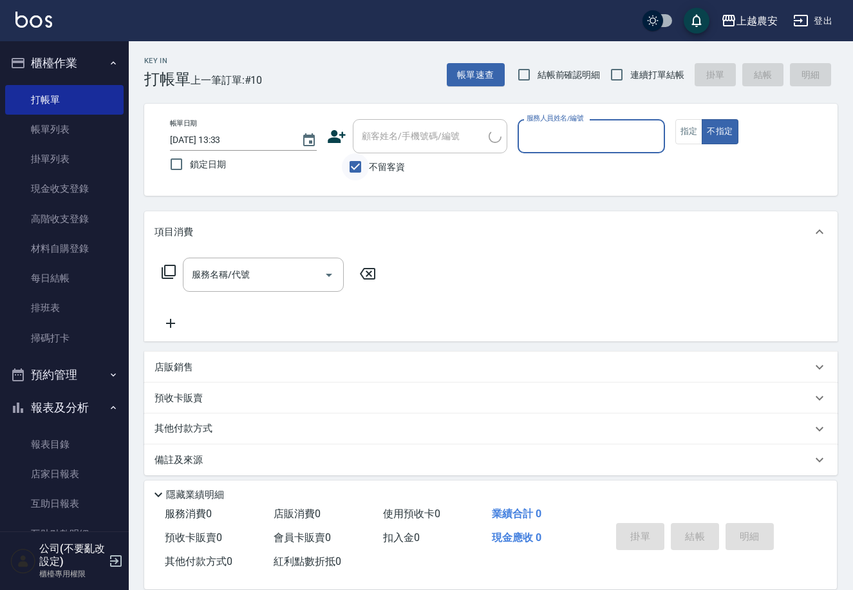
click at [356, 162] on input "不留客資" at bounding box center [355, 166] width 27 height 27
checkbox input "false"
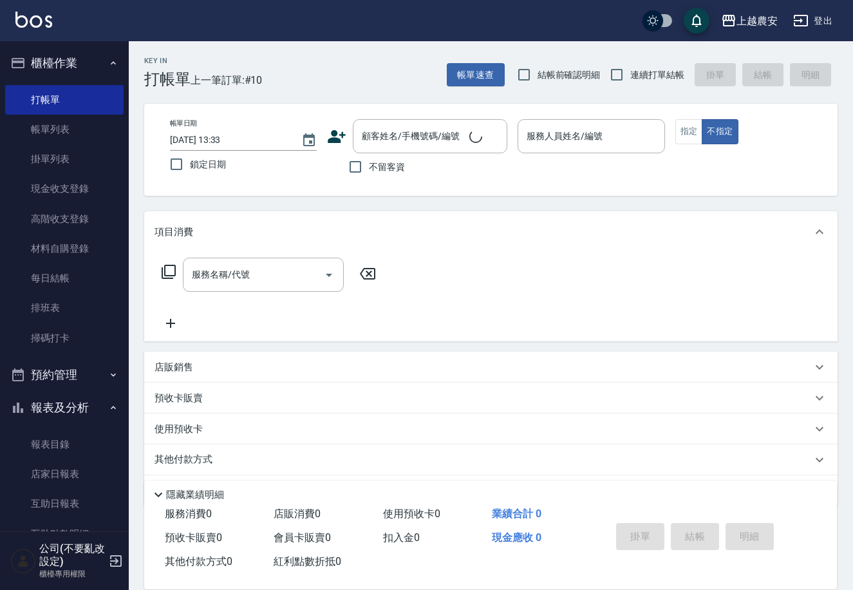
click at [330, 137] on icon at bounding box center [336, 136] width 19 height 19
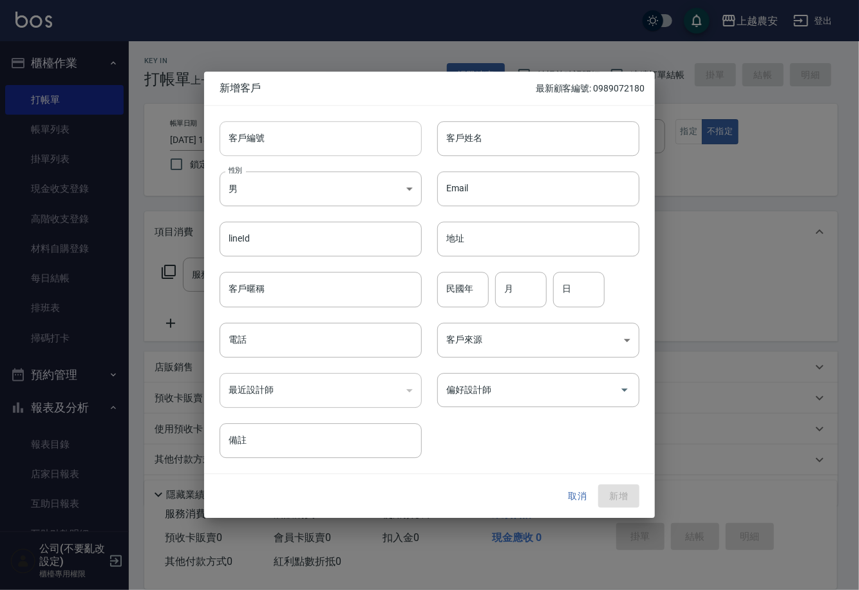
click at [303, 140] on input "客戶編號" at bounding box center [321, 138] width 202 height 35
drag, startPoint x: 383, startPoint y: 137, endPoint x: 315, endPoint y: 137, distance: 67.6
click at [397, 137] on div "0919347151 ​ 客戶編號" at bounding box center [321, 138] width 202 height 35
type input "0919347151"
drag, startPoint x: 309, startPoint y: 299, endPoint x: 247, endPoint y: 350, distance: 80.5
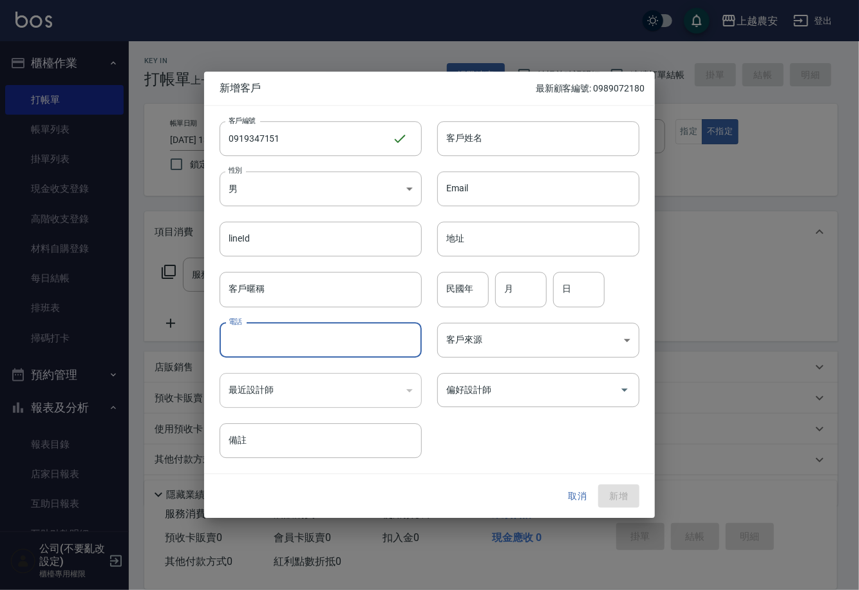
paste input "0919347151"
type input "0919347151"
click at [577, 140] on input "客戶姓名" at bounding box center [538, 138] width 202 height 35
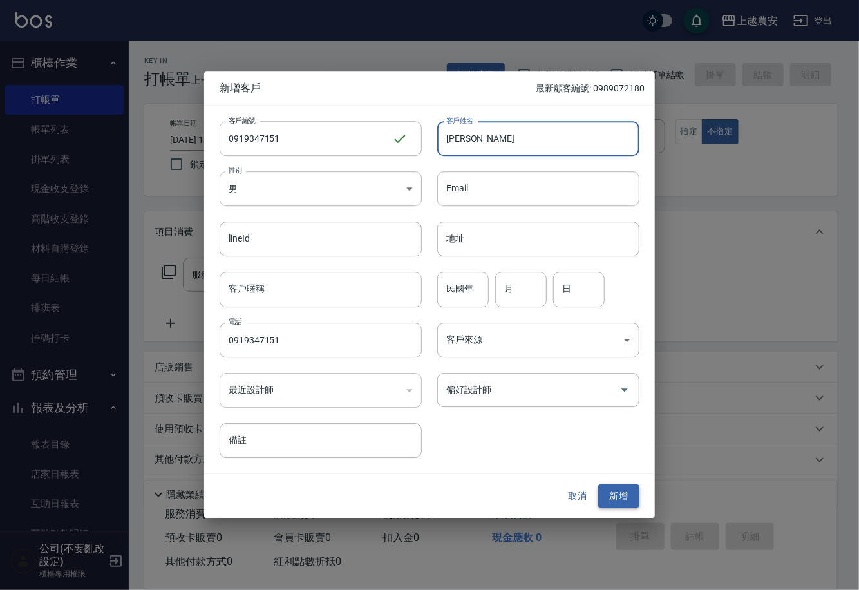
type input "[PERSON_NAME]"
click at [618, 488] on button "新增" at bounding box center [618, 496] width 41 height 24
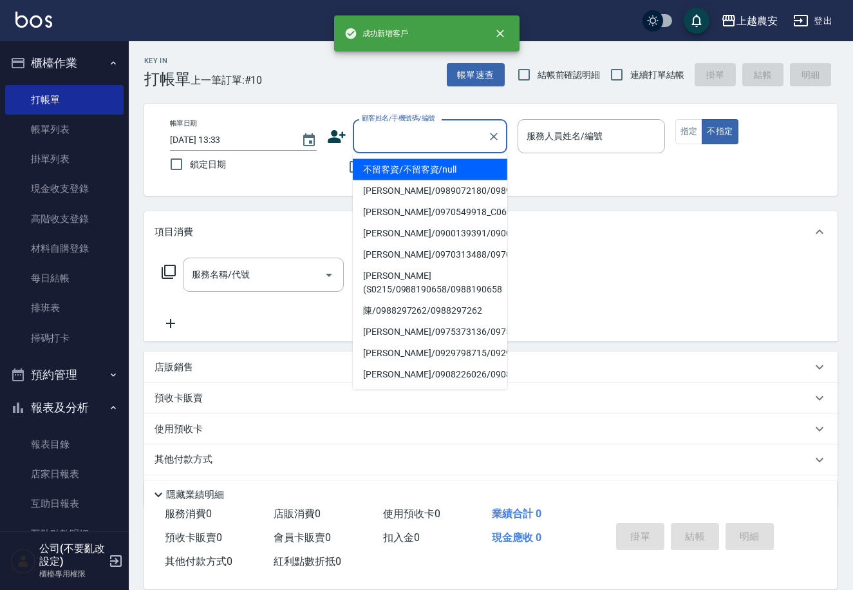
drag, startPoint x: 430, startPoint y: 129, endPoint x: 361, endPoint y: 129, distance: 68.3
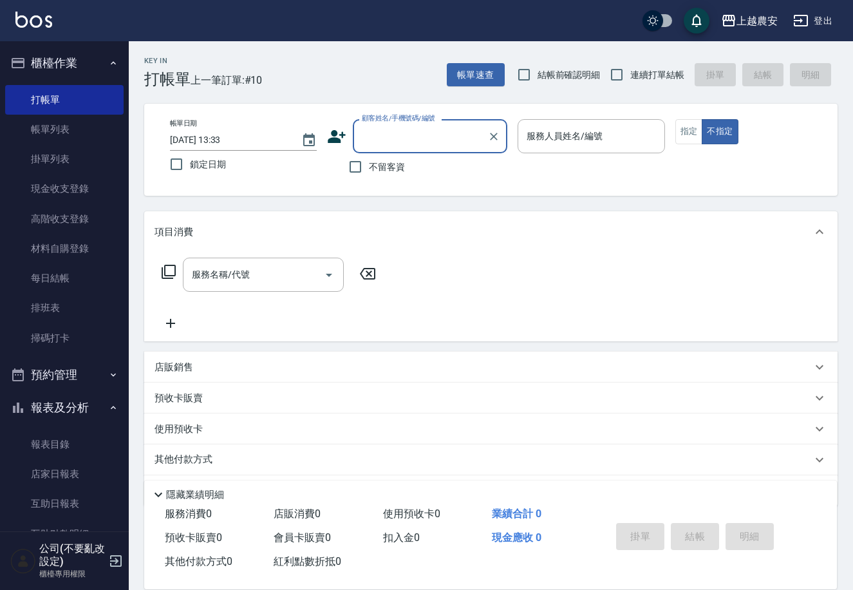
paste input "0919347151"
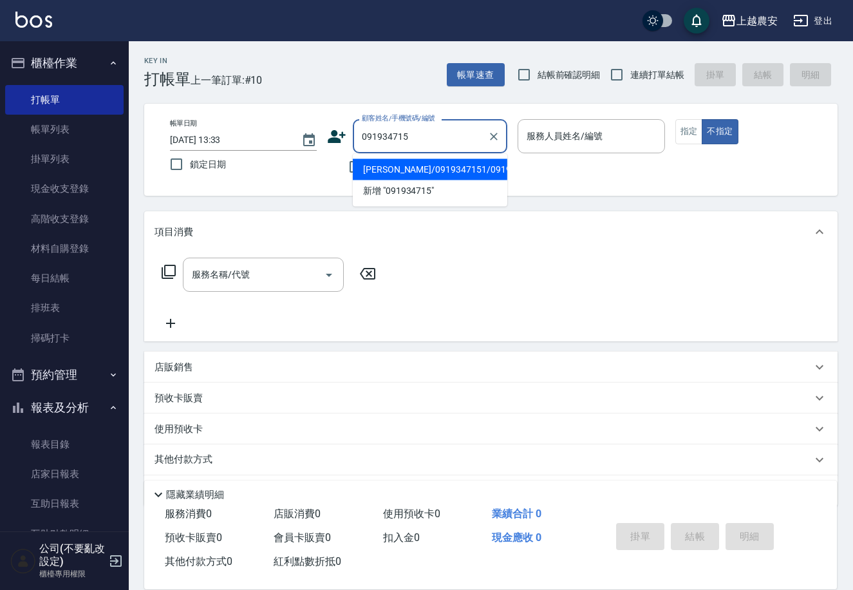
type input "[PERSON_NAME]/0919347151/0919347151"
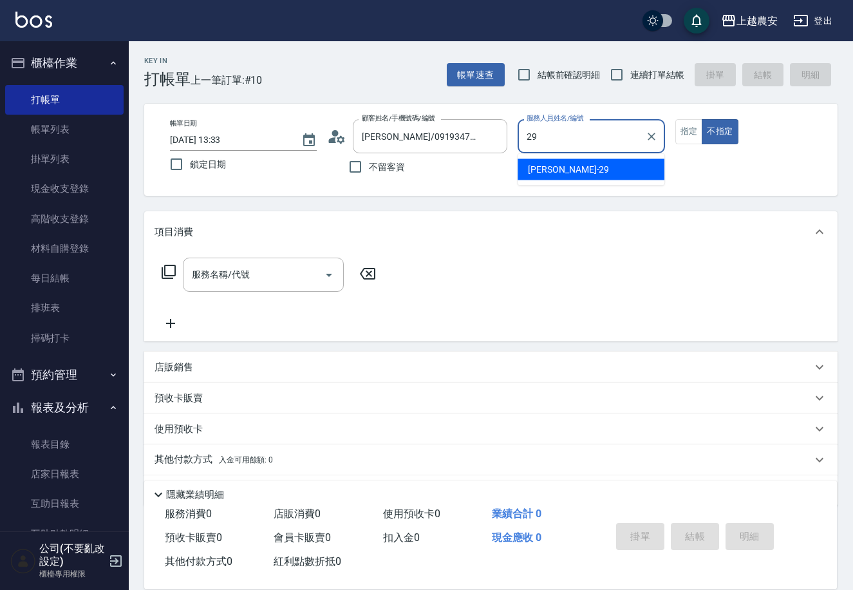
type input "[PERSON_NAME]-29"
type button "false"
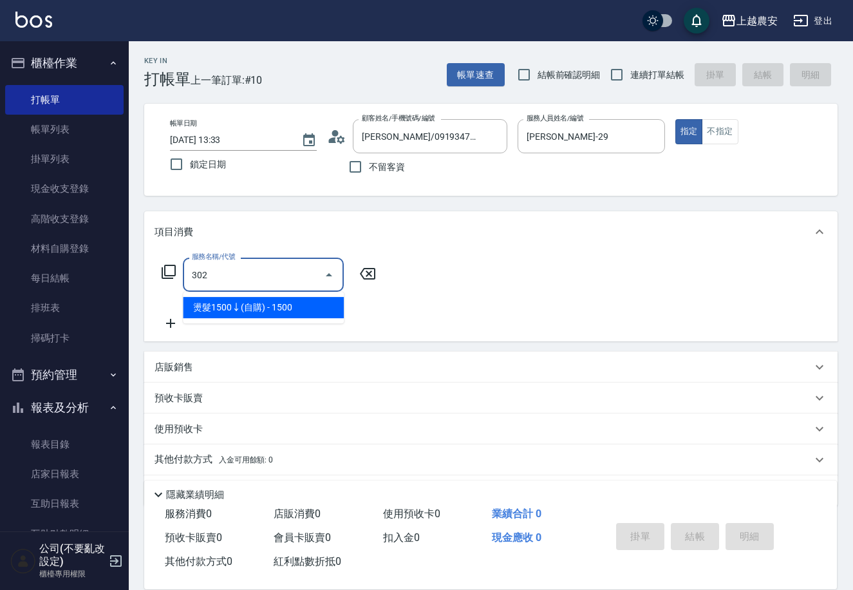
type input "燙髮1500↓(自購)(302)"
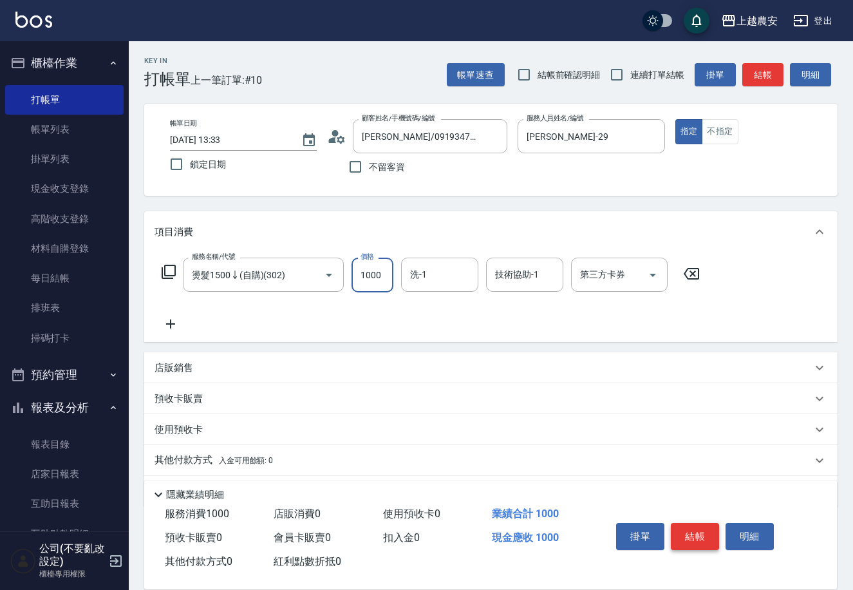
type input "1000"
click at [702, 536] on button "結帳" at bounding box center [695, 536] width 48 height 27
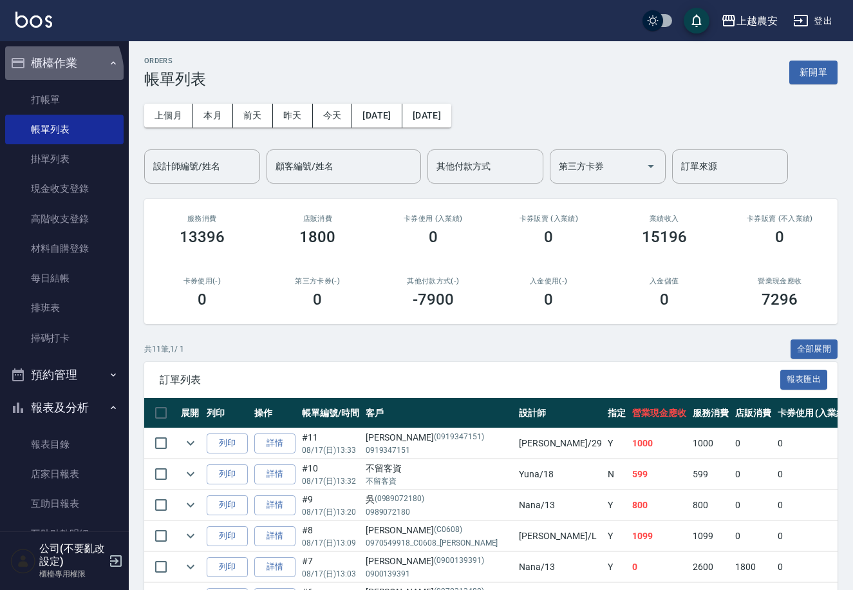
click at [37, 77] on button "櫃檯作業" at bounding box center [64, 62] width 119 height 33
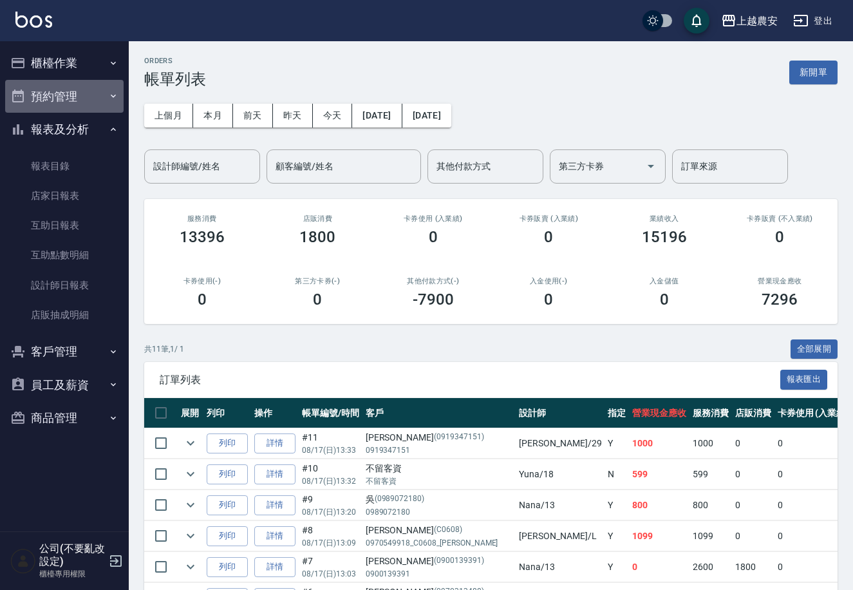
click at [27, 94] on button "預約管理" at bounding box center [64, 96] width 119 height 33
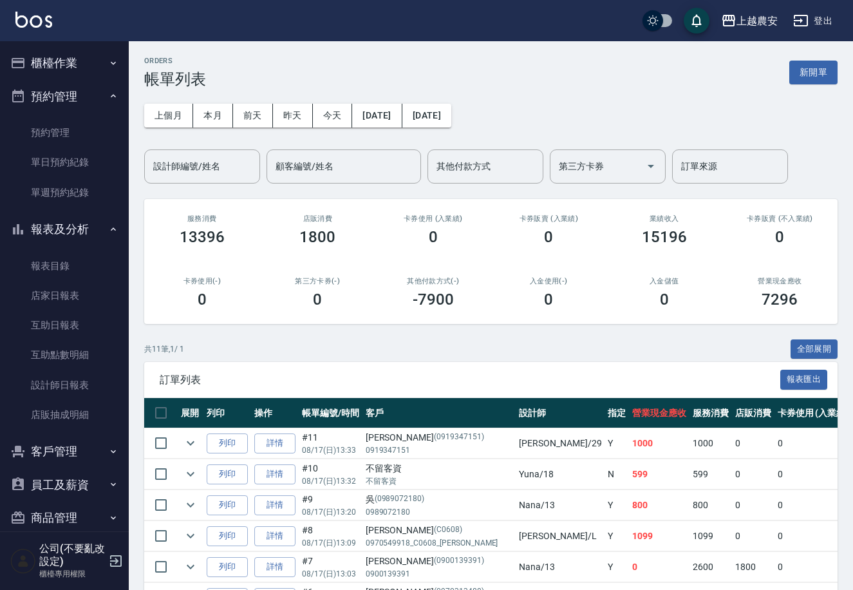
click at [55, 59] on button "櫃檯作業" at bounding box center [64, 62] width 119 height 33
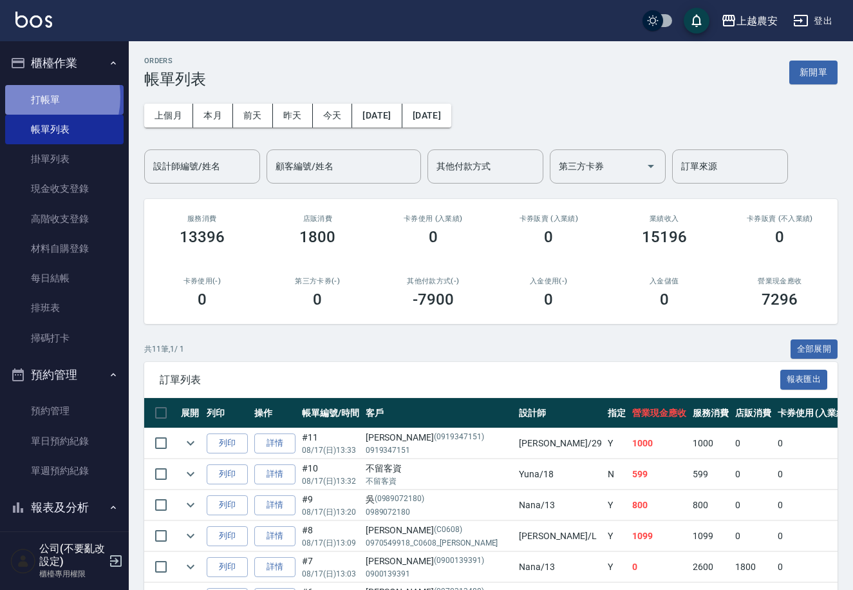
click at [36, 97] on link "打帳單" at bounding box center [64, 100] width 119 height 30
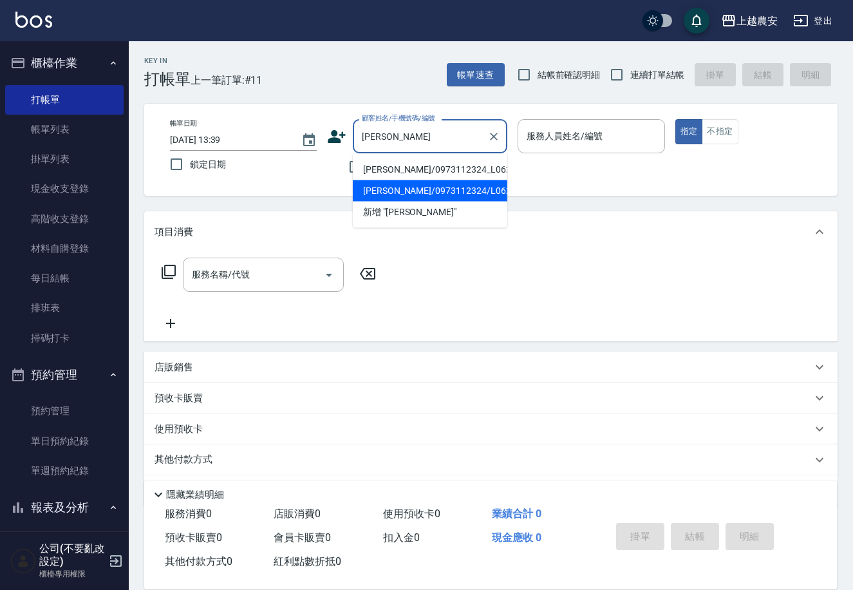
click at [417, 176] on li "[PERSON_NAME]/0973112324_L0623_[PERSON_NAME]/L0623" at bounding box center [430, 169] width 155 height 21
type input "[PERSON_NAME]/0973112324_L0623_[PERSON_NAME]/L0623"
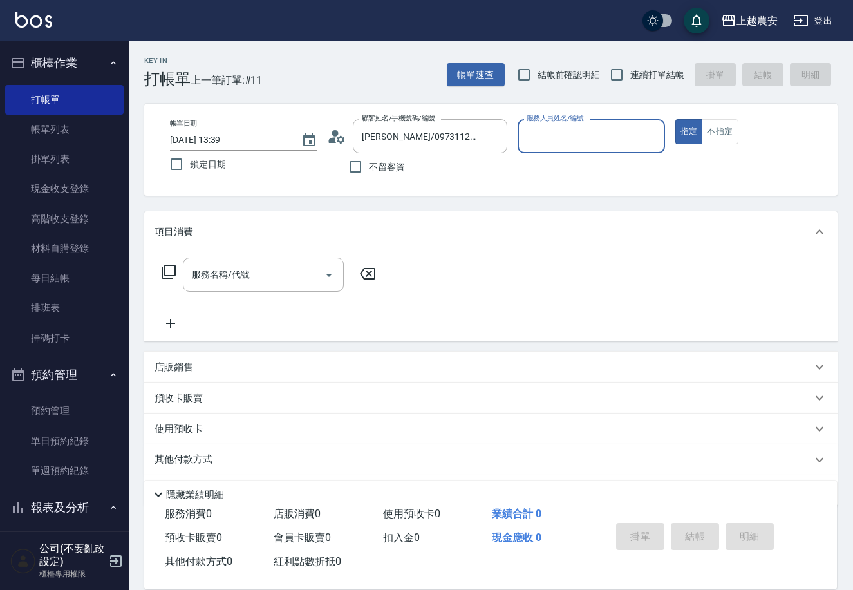
type input "[PERSON_NAME]"
click at [676, 119] on button "指定" at bounding box center [690, 131] width 28 height 25
type button "true"
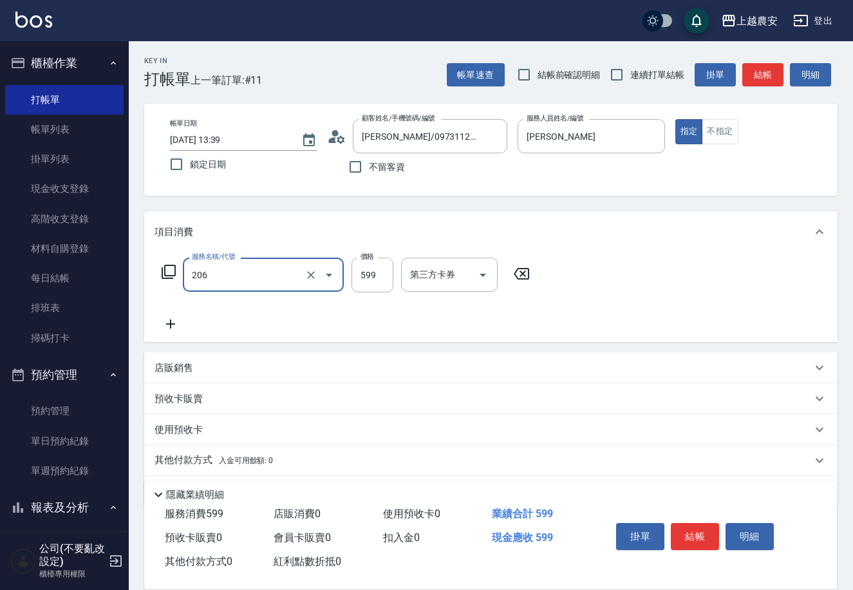
type input "洗+剪(206)"
type input "600"
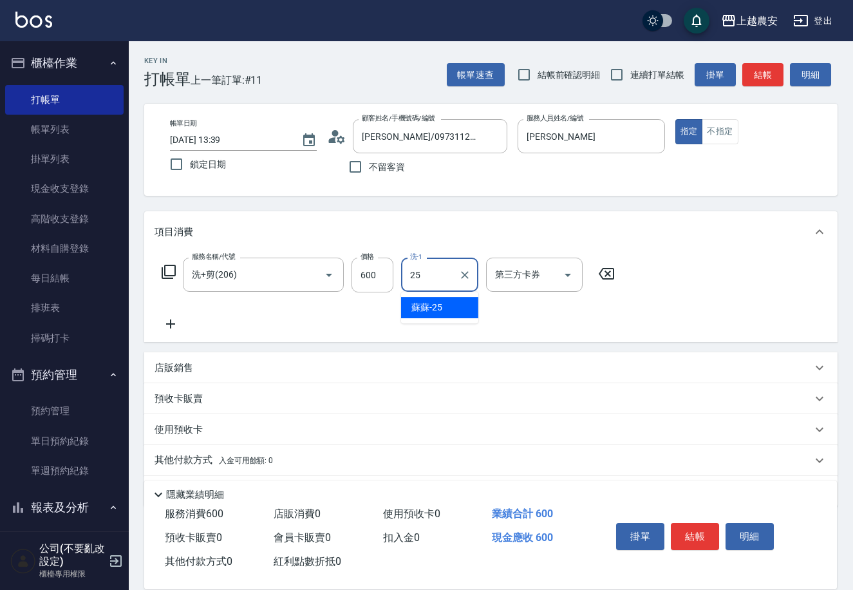
type input "蘇蘇-25"
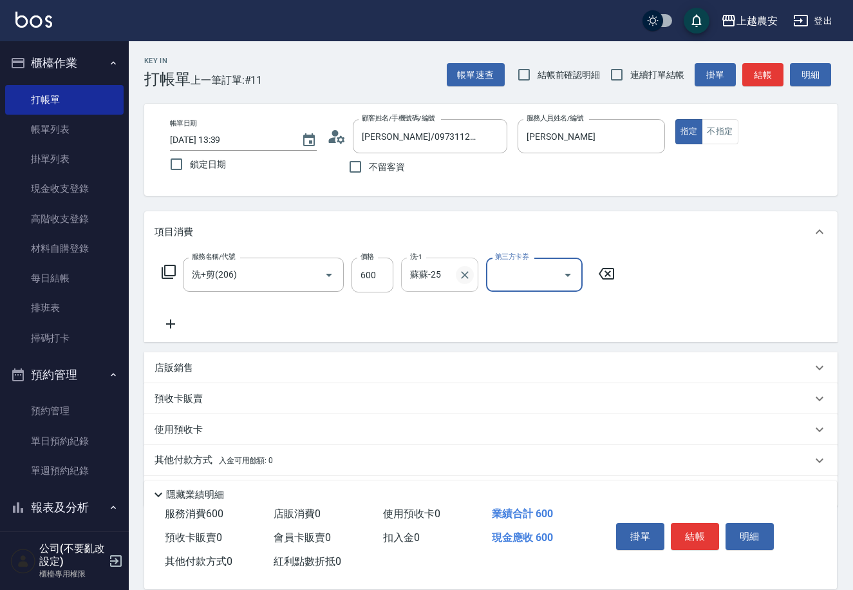
click at [461, 277] on icon "Clear" at bounding box center [465, 275] width 13 height 13
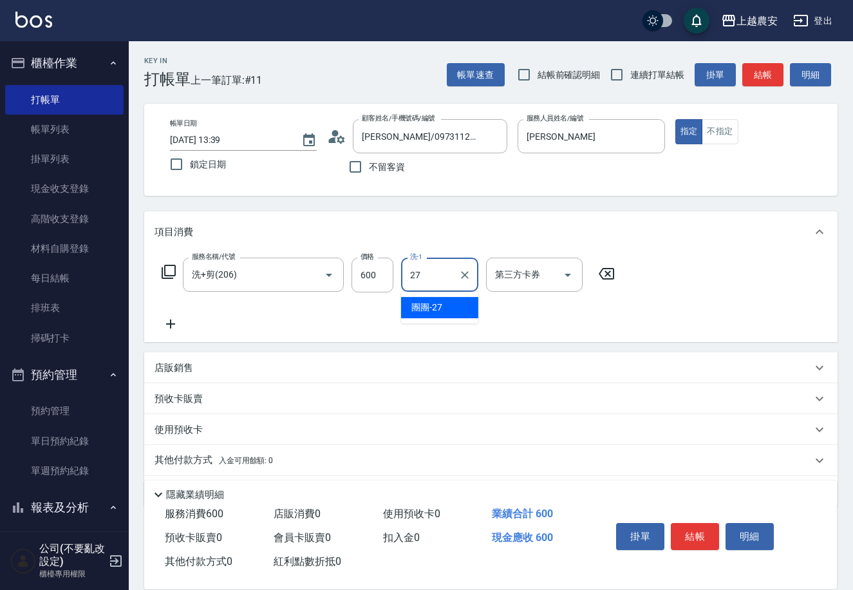
type input "團團-27"
click at [705, 540] on button "結帳" at bounding box center [695, 536] width 48 height 27
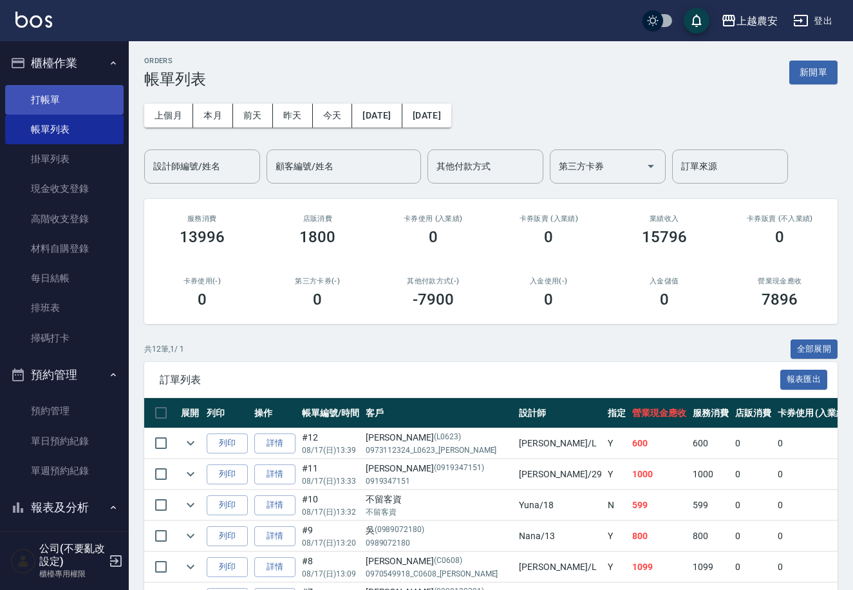
click at [42, 102] on link "打帳單" at bounding box center [64, 100] width 119 height 30
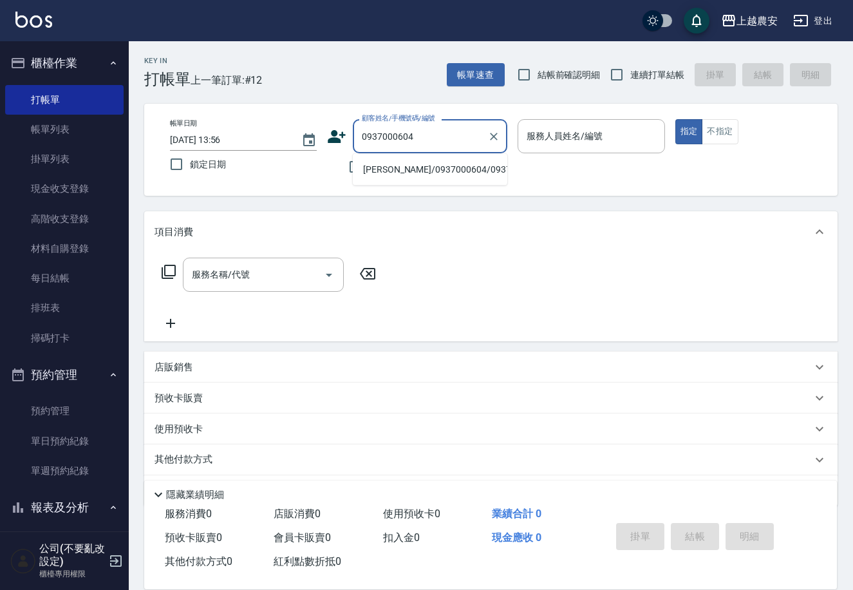
click at [421, 165] on li "[PERSON_NAME]/0937000604/0937000604" at bounding box center [430, 169] width 155 height 21
type input "[PERSON_NAME]/0937000604/0937000604"
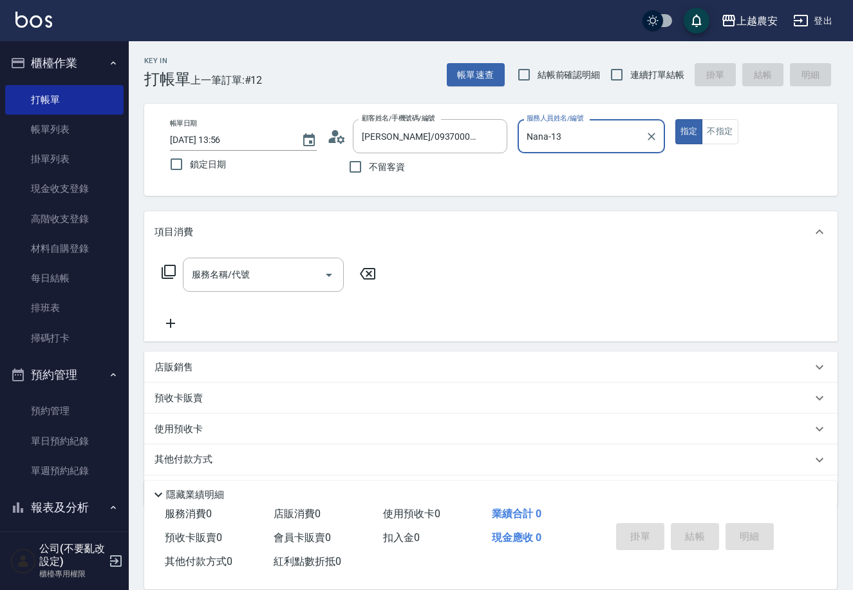
type input "Nana-13"
click at [676, 119] on button "指定" at bounding box center [690, 131] width 28 height 25
type button "true"
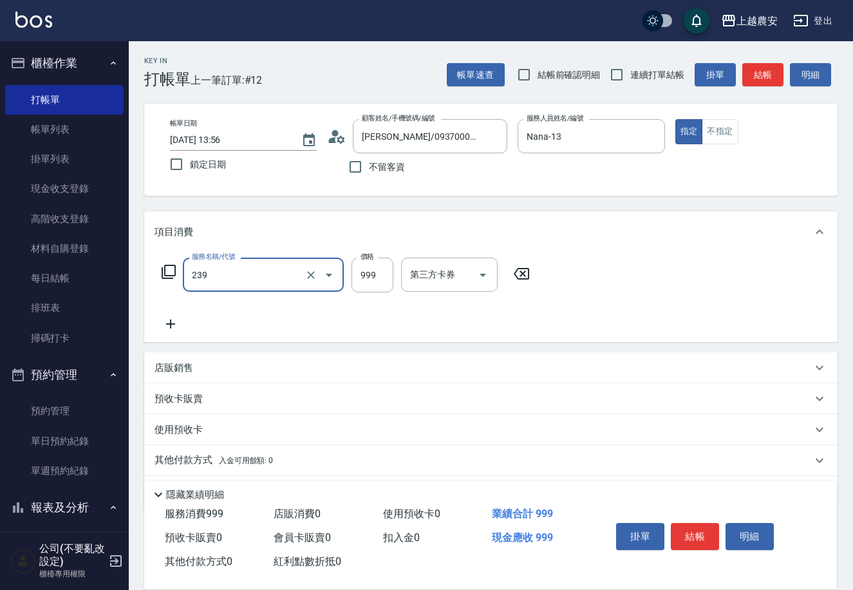
type input "頭皮SPA洗髮(239)"
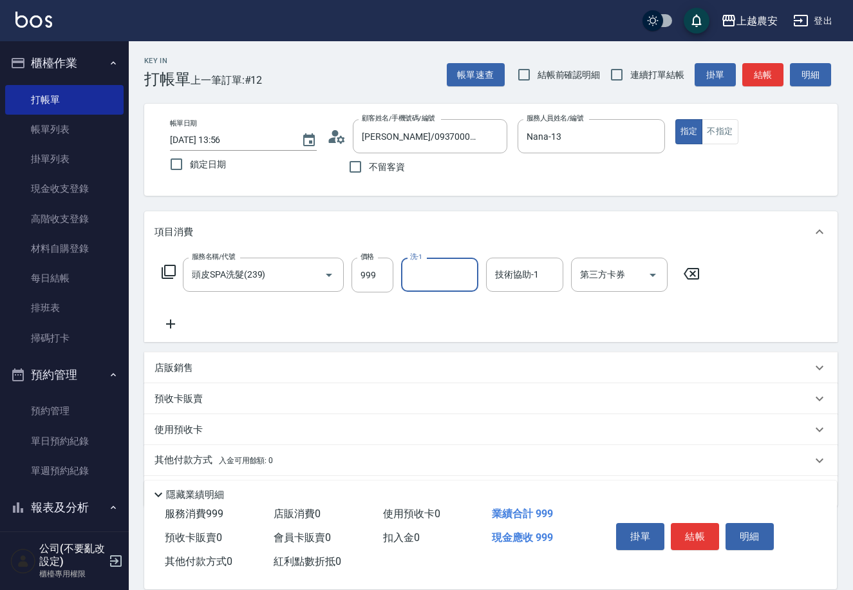
type input "2"
type input "晴晴-37"
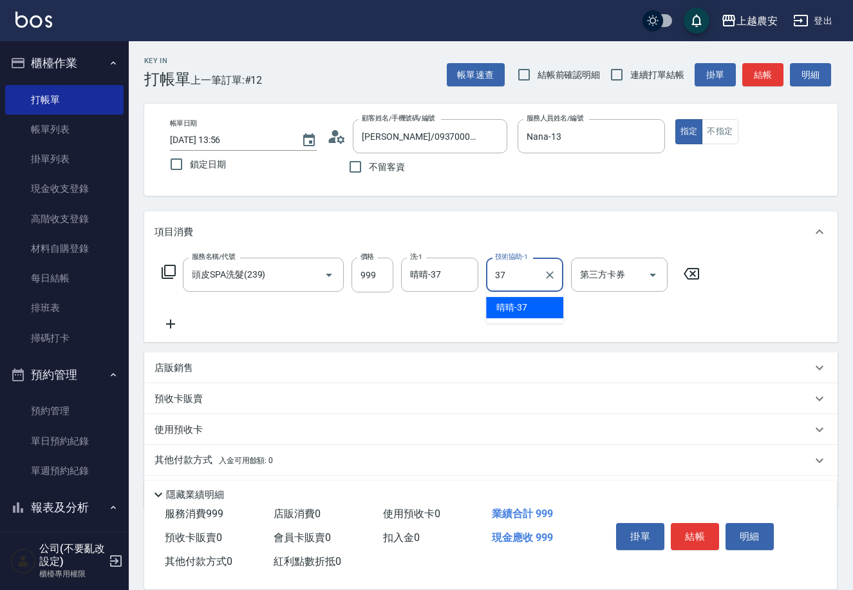
type input "晴晴-37"
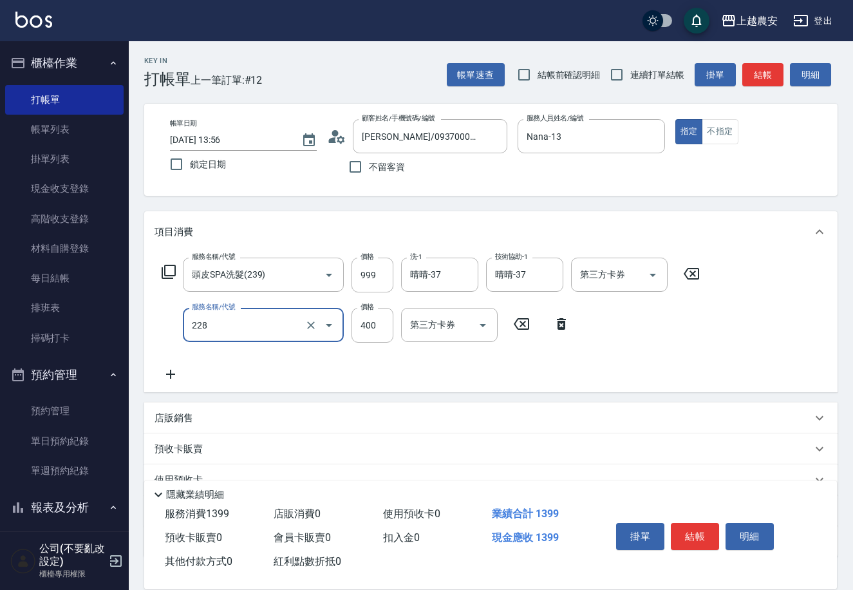
type input "洗髮(228)"
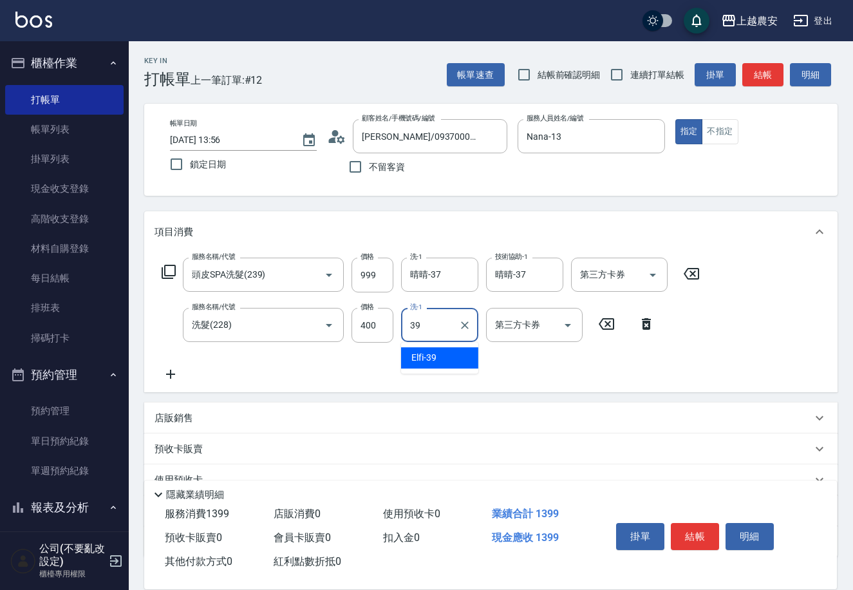
type input "Elfi-39"
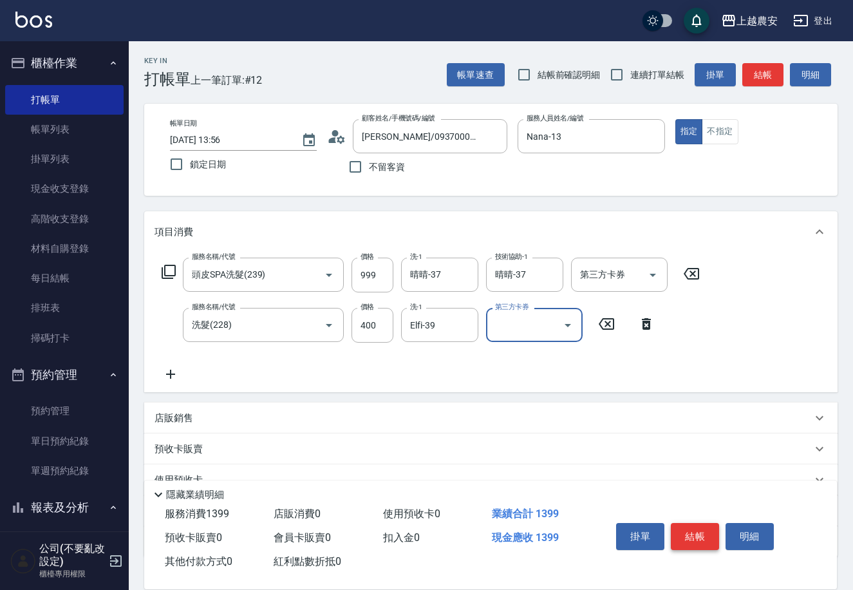
click at [698, 533] on button "結帳" at bounding box center [695, 536] width 48 height 27
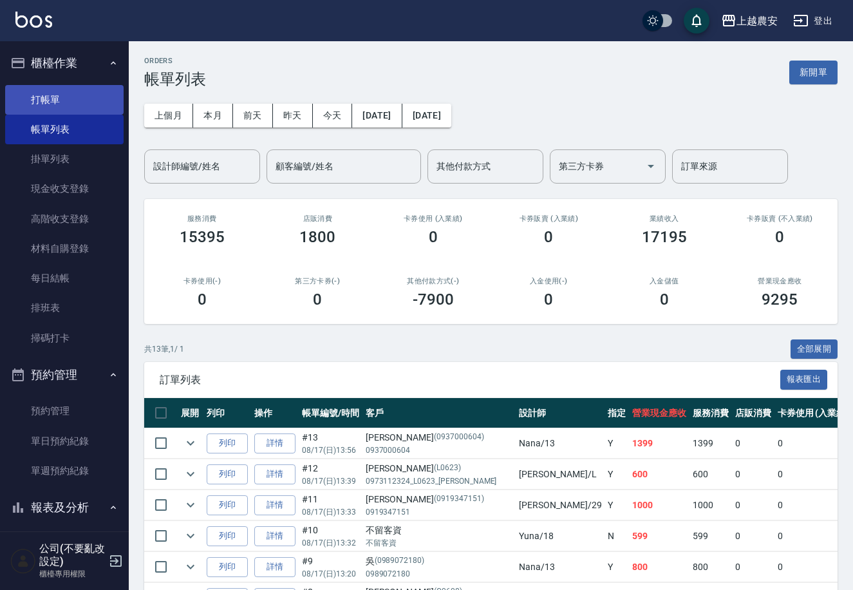
click at [54, 102] on link "打帳單" at bounding box center [64, 100] width 119 height 30
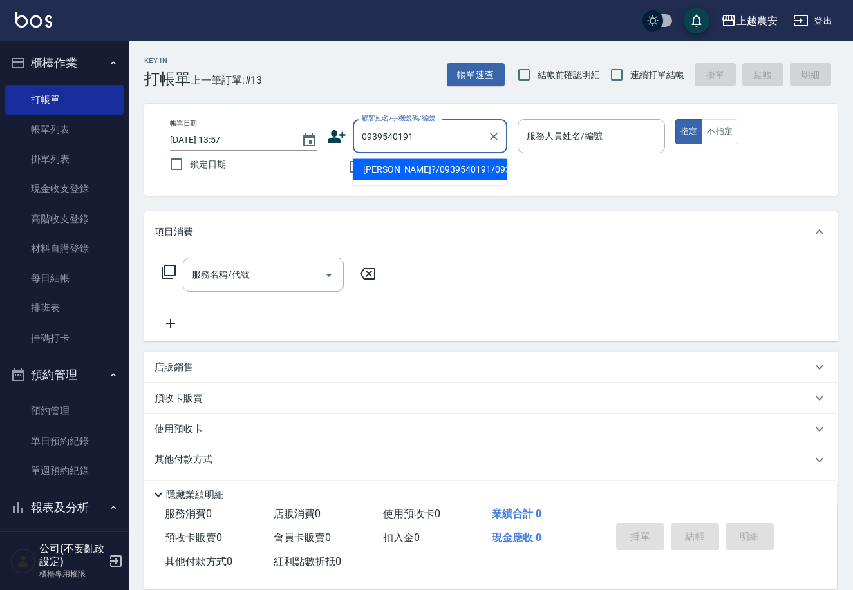
type input "[PERSON_NAME]?/0939540191/0939540191"
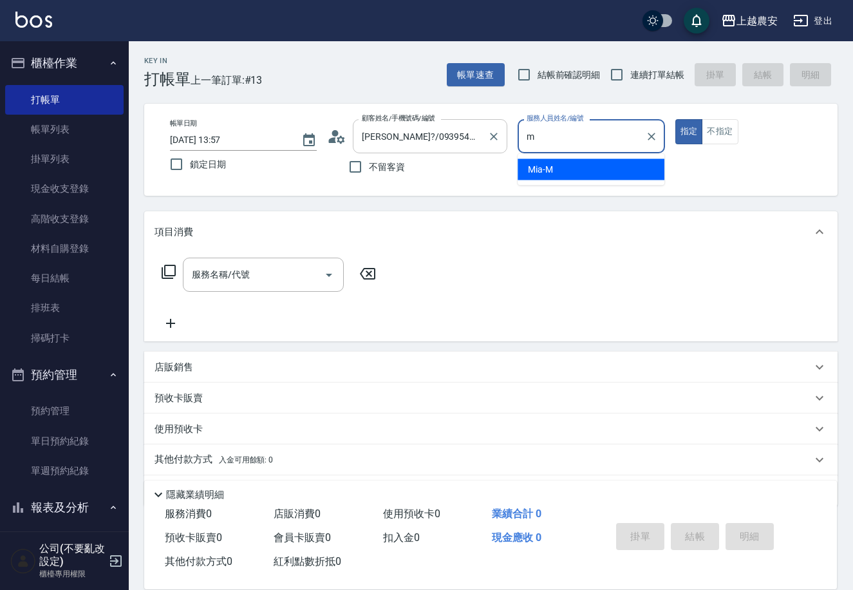
type input "Mia-M"
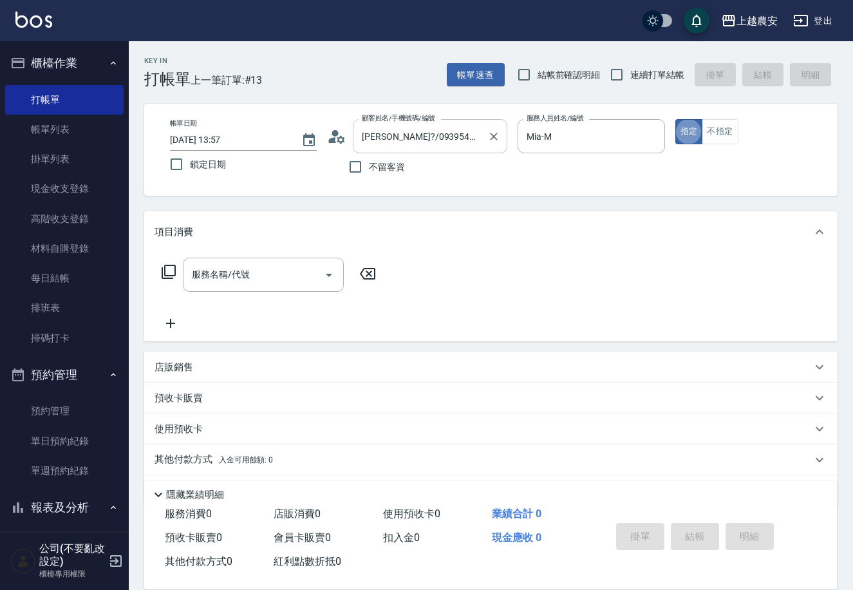
type button "true"
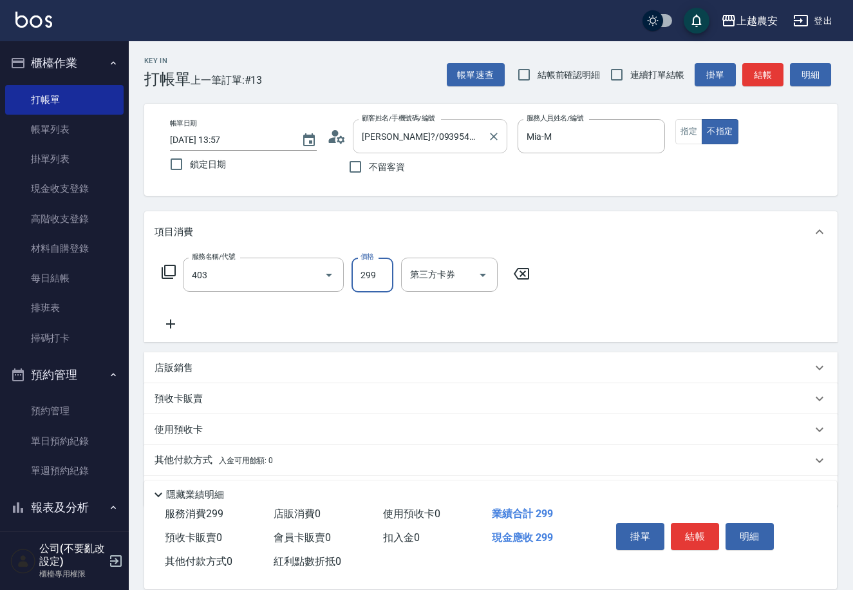
type input "剪髮(403)"
click at [700, 533] on button "結帳" at bounding box center [695, 536] width 48 height 27
